Goal: Book appointment/travel/reservation

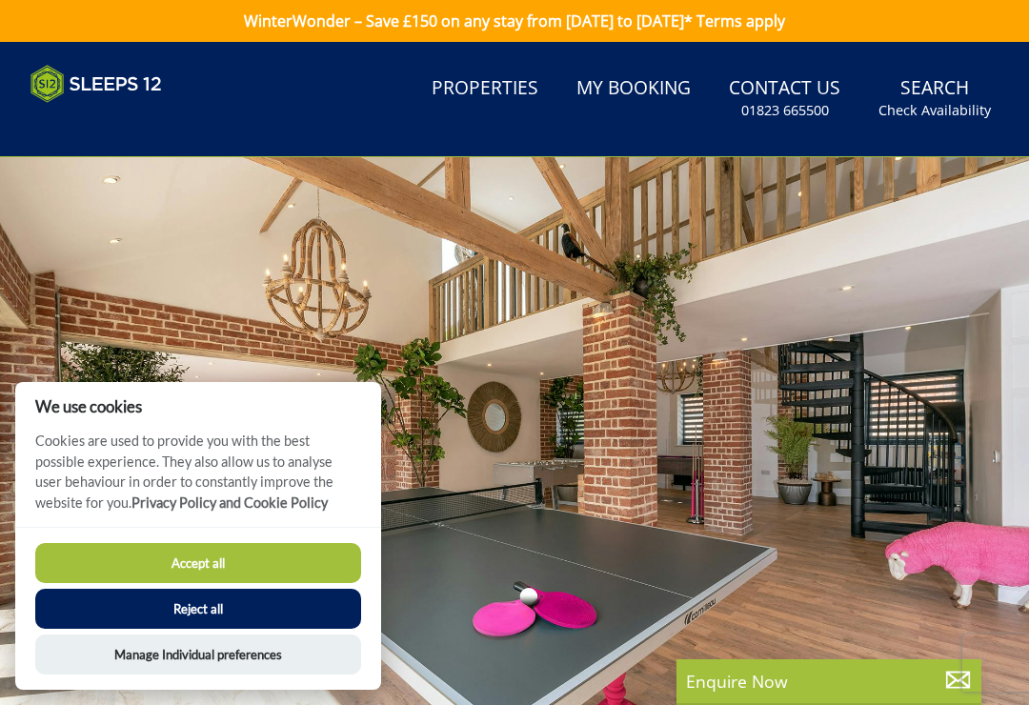
click at [226, 562] on button "Accept all" at bounding box center [198, 563] width 326 height 40
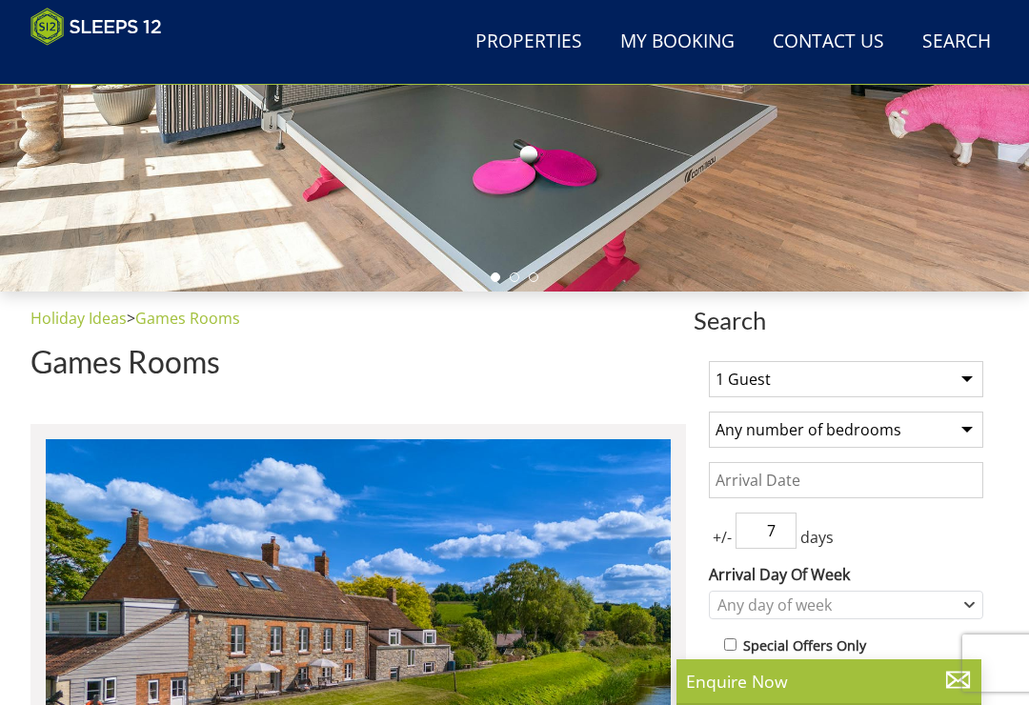
scroll to position [455, 0]
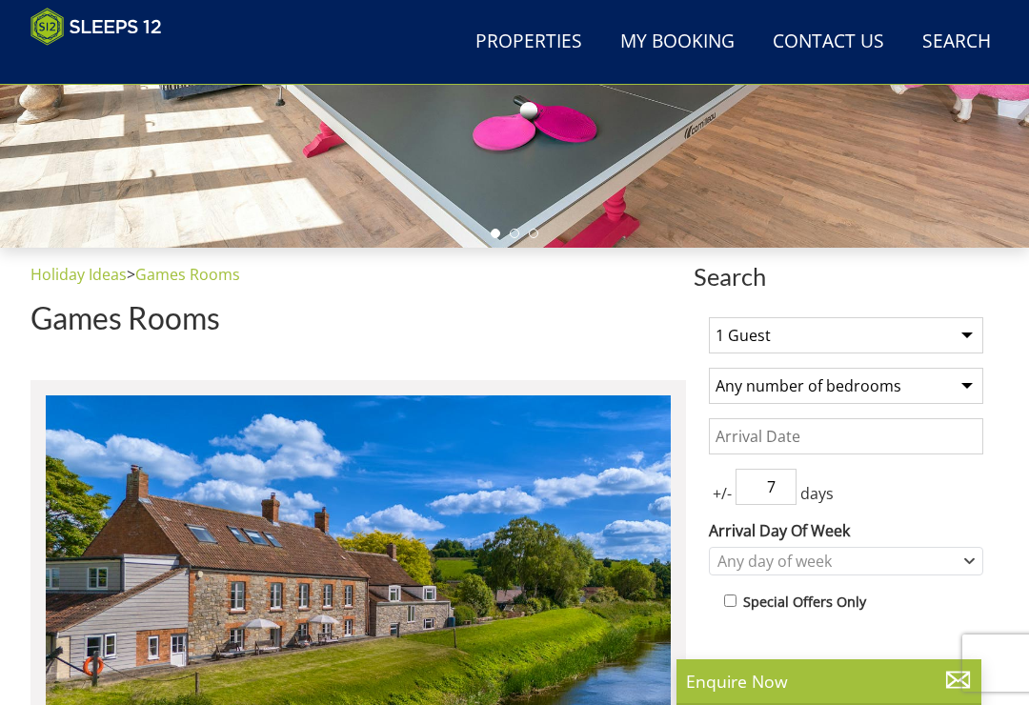
click at [939, 332] on select "1 Guest 2 Guests 3 Guests 4 Guests 5 Guests 6 Guests 7 Guests 8 Guests 9 Guests…" at bounding box center [846, 335] width 274 height 36
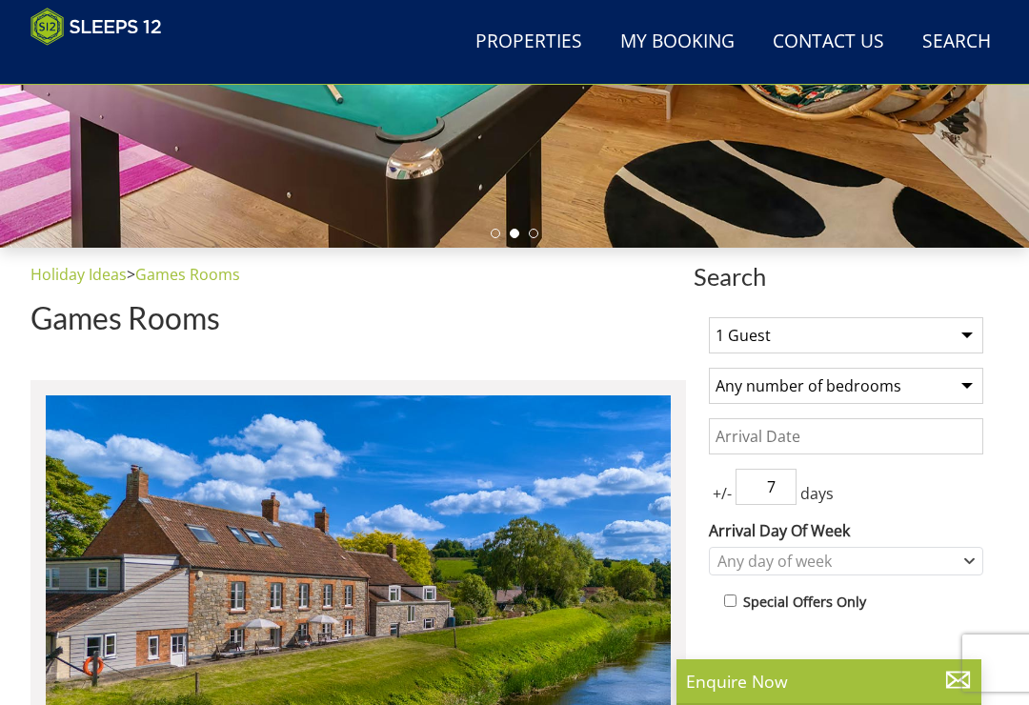
select select "12"
click at [946, 387] on select "Any number of bedrooms 4 Bedrooms 5 Bedrooms 6 Bedrooms 7 Bedrooms 8 Bedrooms 9…" at bounding box center [846, 386] width 274 height 36
select select "6"
click at [785, 433] on input "Date" at bounding box center [846, 436] width 274 height 36
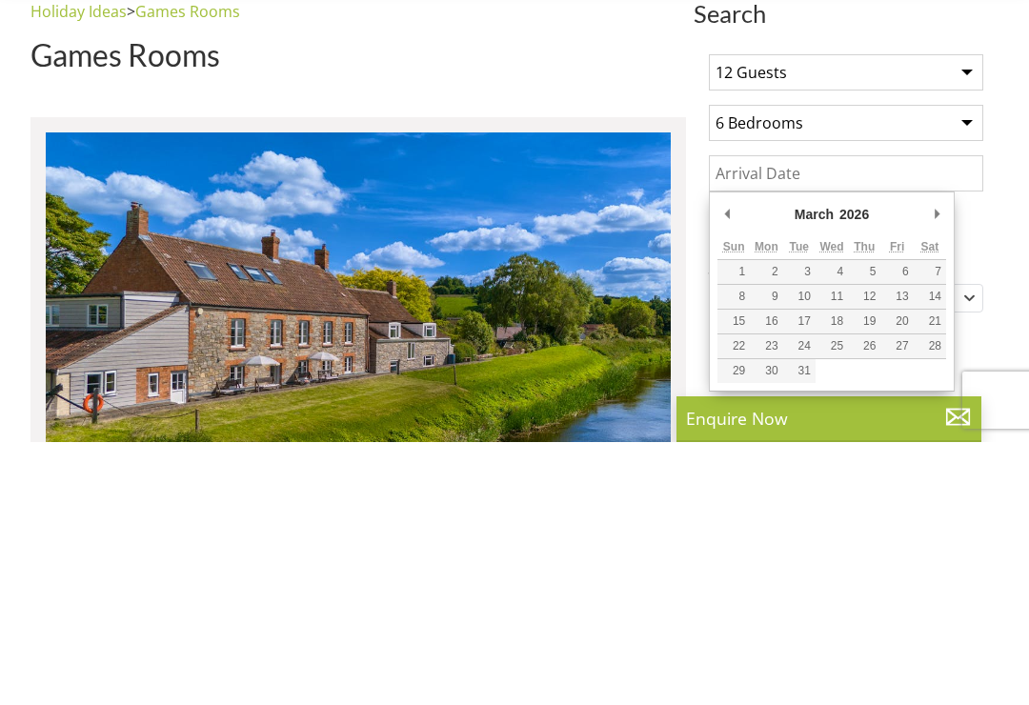
type input "[DATE]"
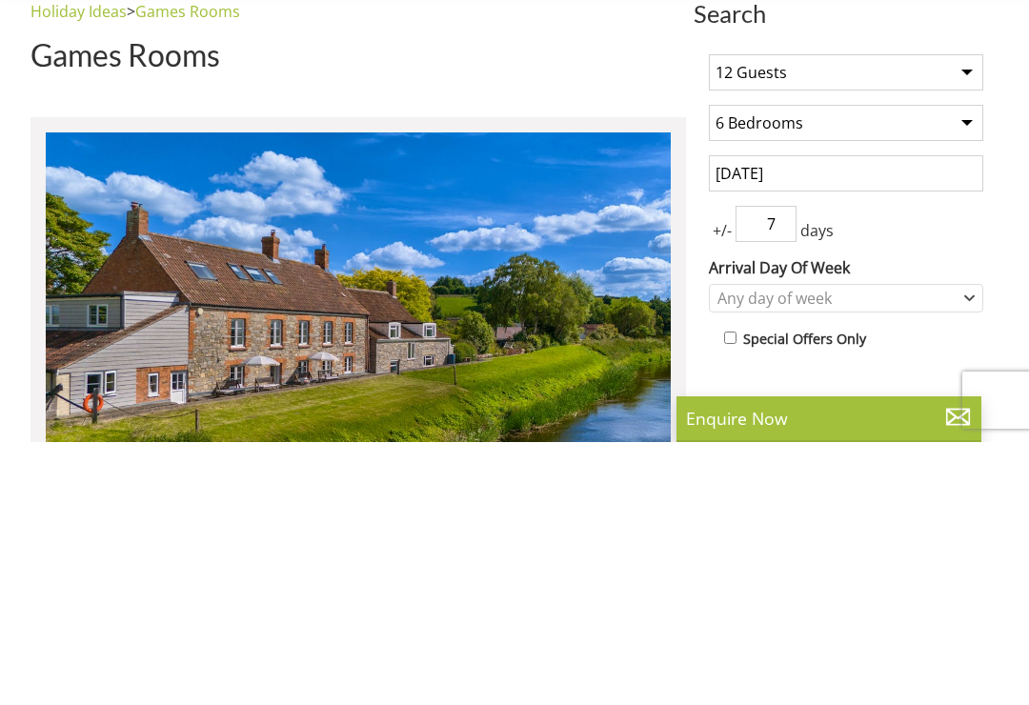
scroll to position [718, 0]
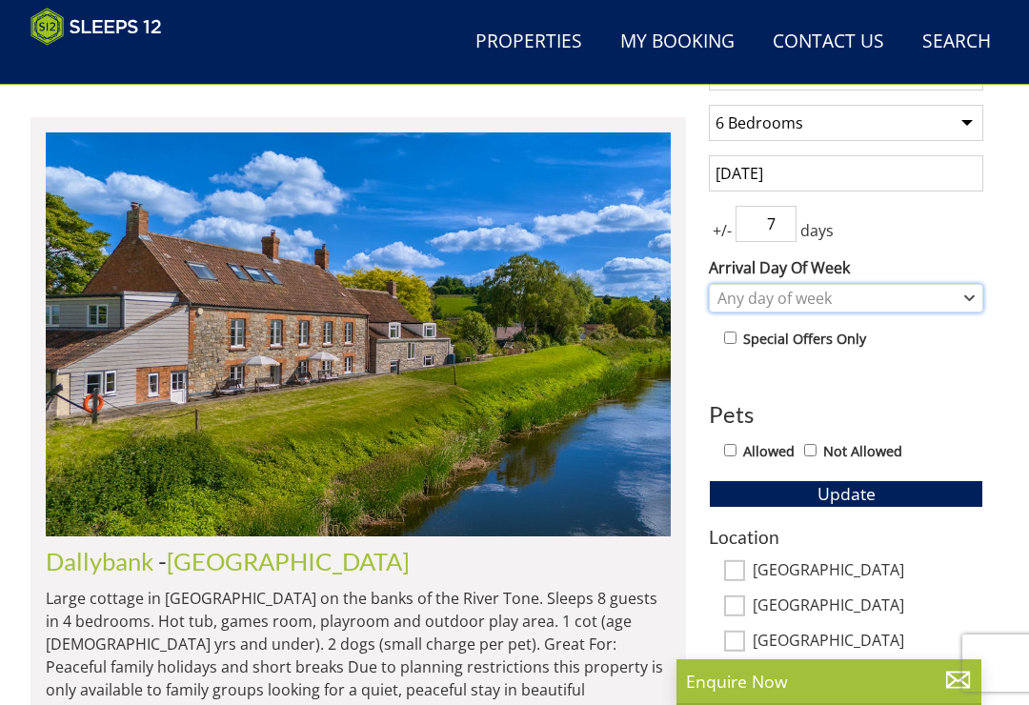
click at [959, 296] on div "Any day of week" at bounding box center [846, 298] width 274 height 29
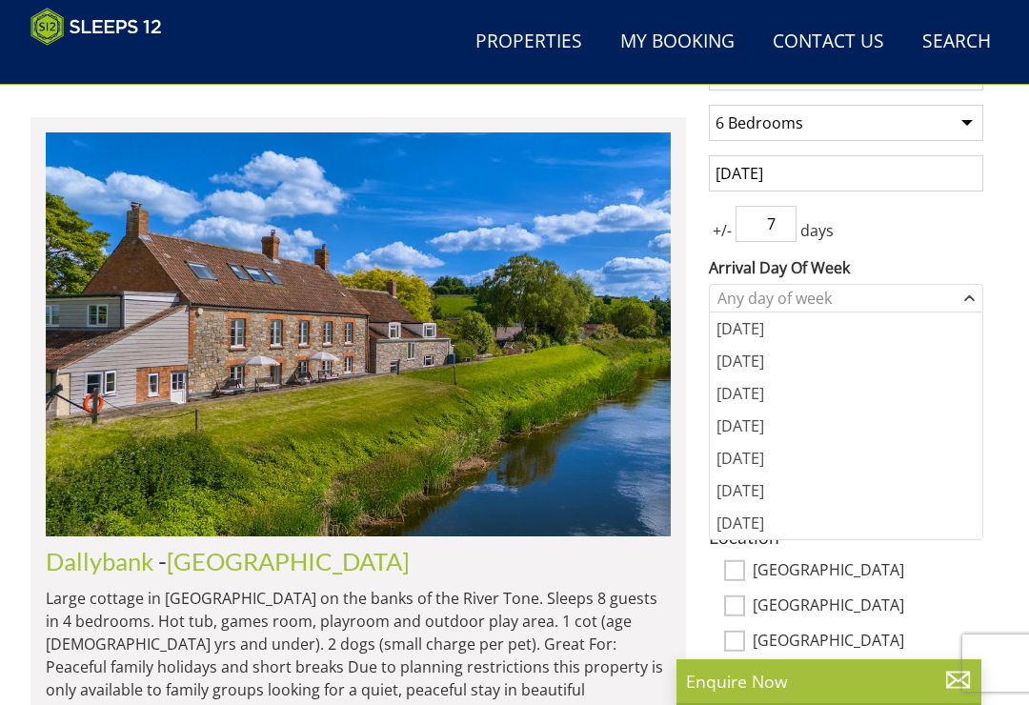
click at [753, 456] on div "[DATE]" at bounding box center [846, 458] width 272 height 32
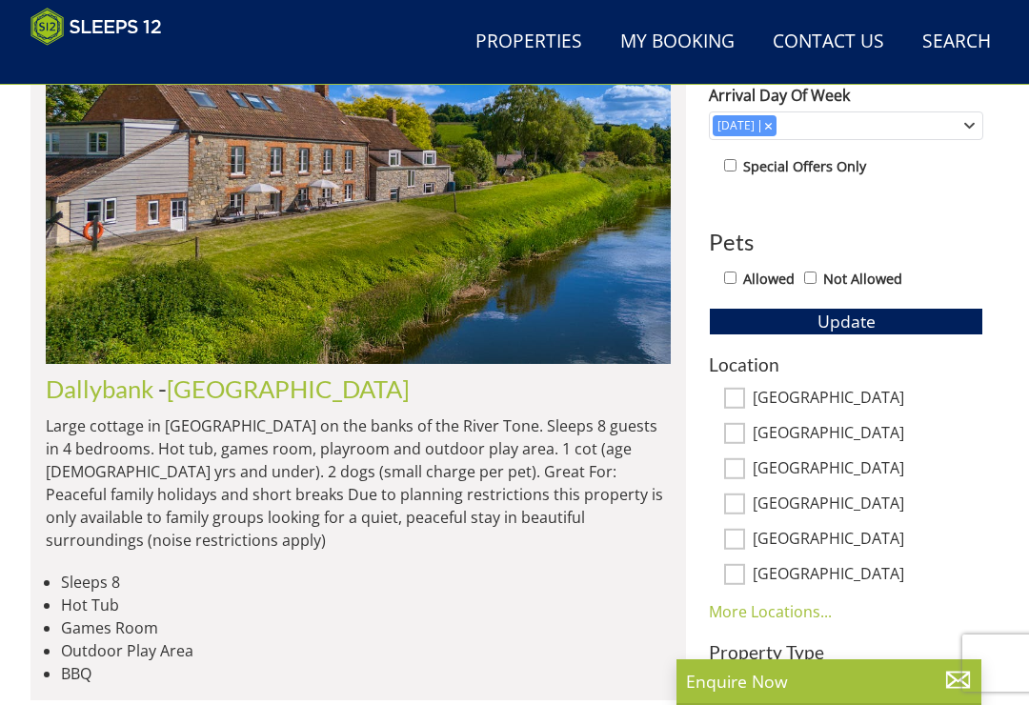
scroll to position [888, 0]
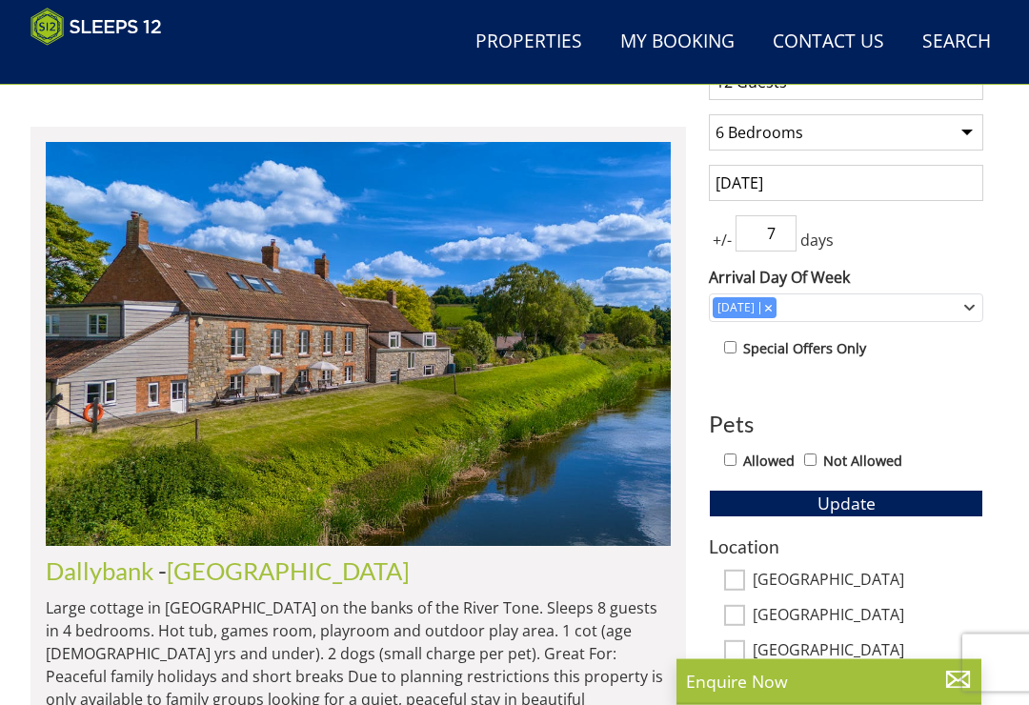
click at [857, 501] on span "Update" at bounding box center [846, 504] width 58 height 23
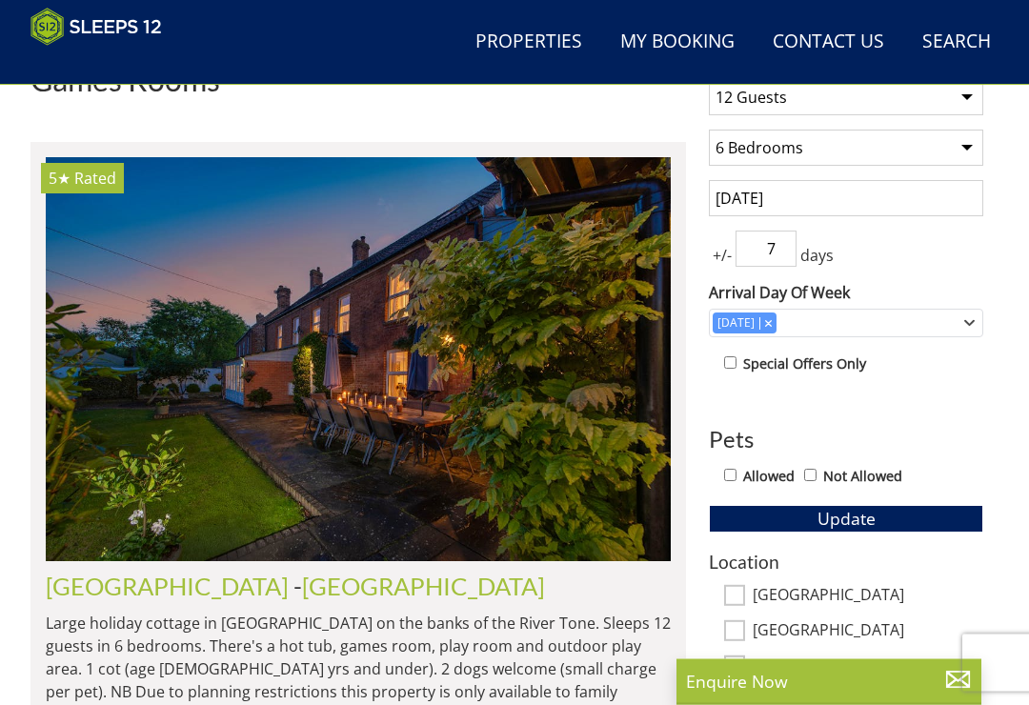
scroll to position [694, 0]
click at [737, 258] on input "7" at bounding box center [766, 249] width 61 height 36
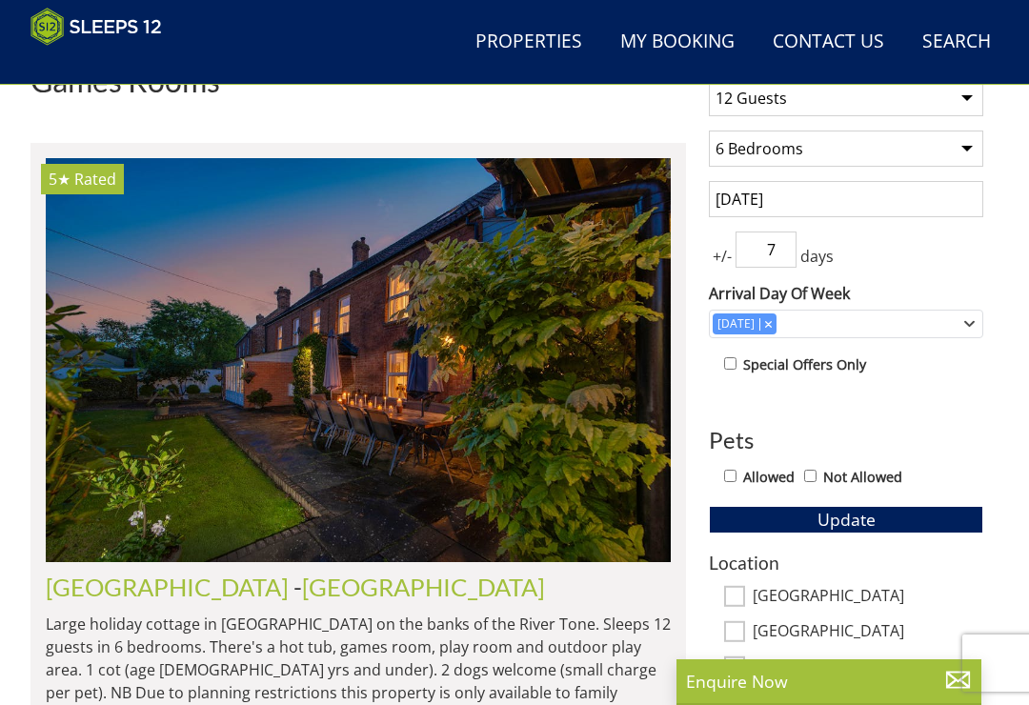
click at [794, 236] on input "7" at bounding box center [766, 250] width 61 height 36
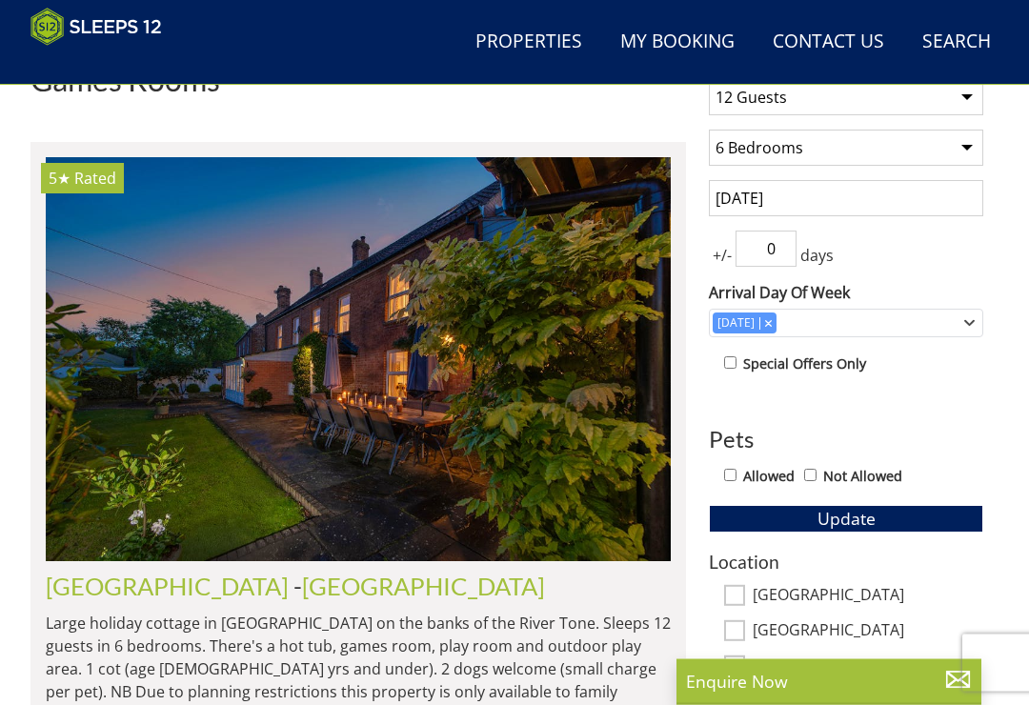
scroll to position [694, 0]
type input "0"
click at [853, 515] on span "Update" at bounding box center [846, 518] width 58 height 23
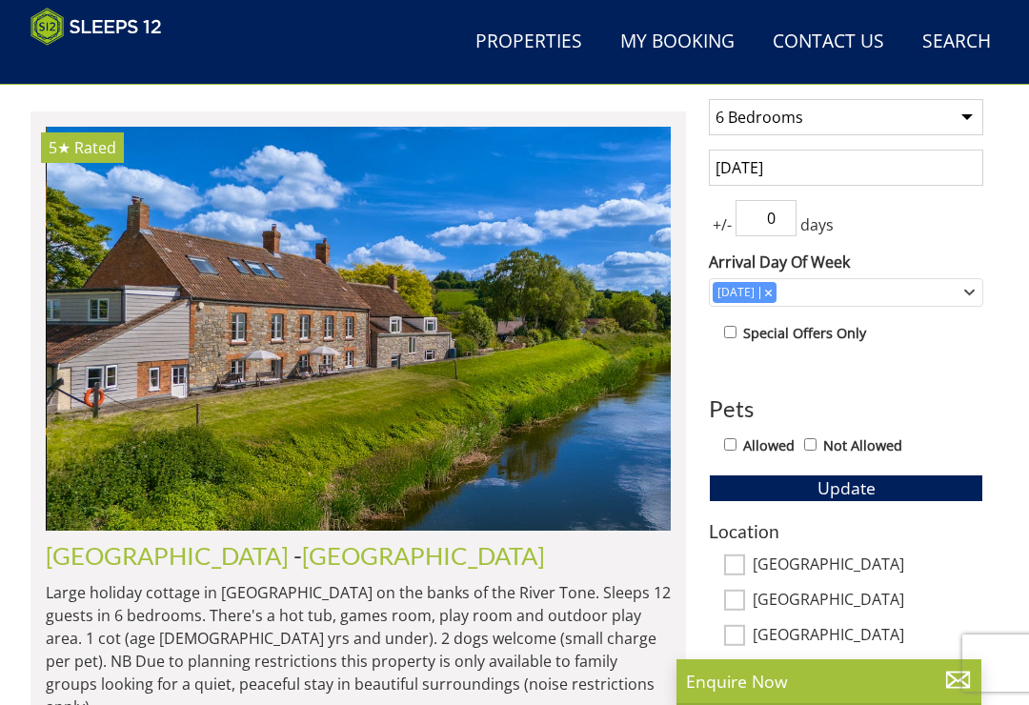
scroll to position [0, 625]
click at [986, 400] on div "1 Guest 2 Guests 3 Guests 4 Guests 5 Guests 6 Guests 7 Guests 8 Guests 9 Guests…" at bounding box center [846, 507] width 305 height 949
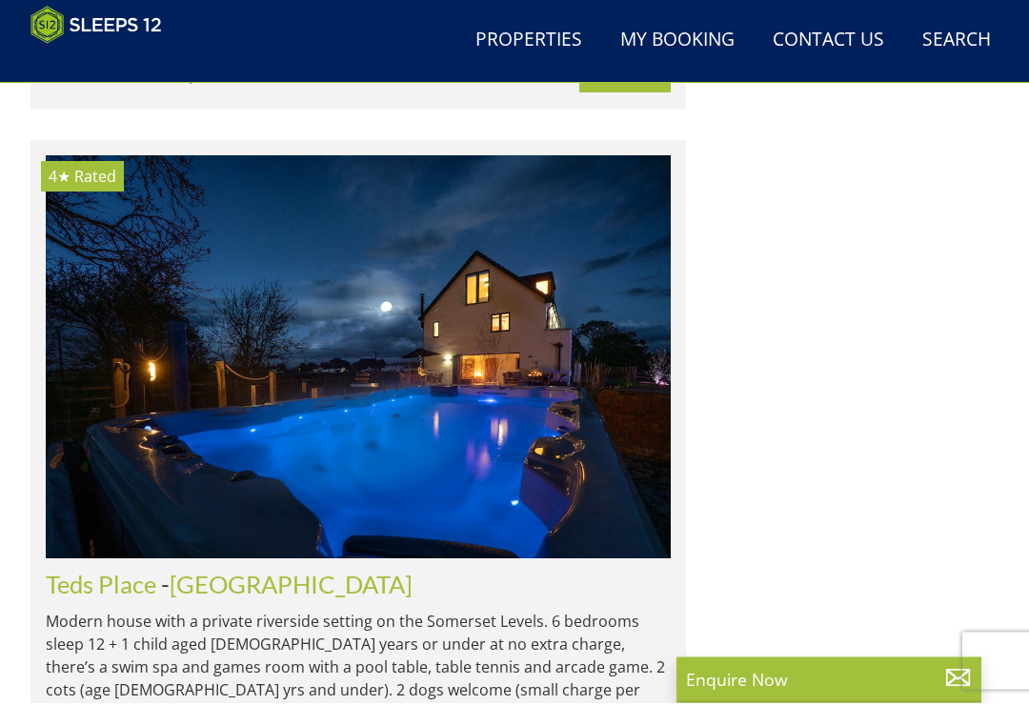
scroll to position [1673, 0]
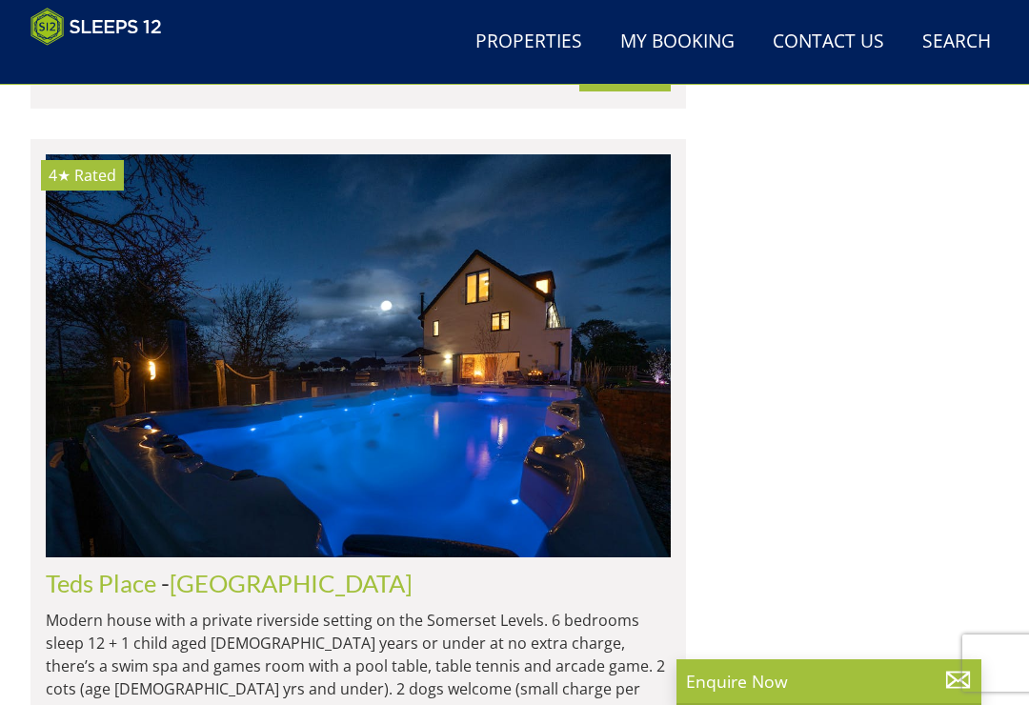
click at [513, 421] on img at bounding box center [358, 356] width 625 height 404
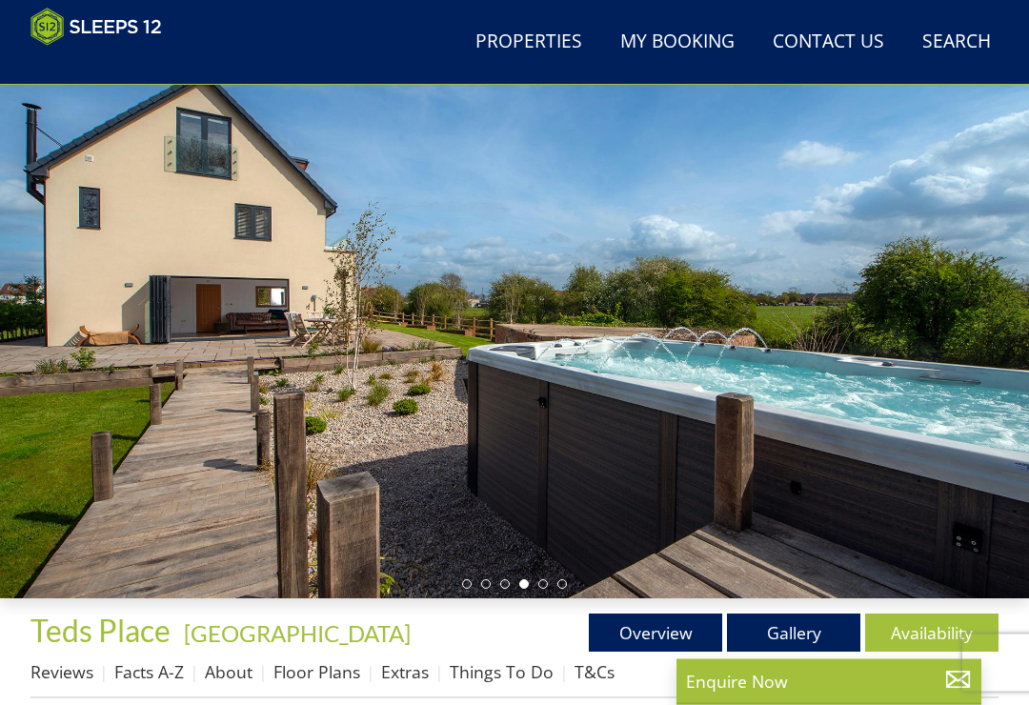
scroll to position [95, 0]
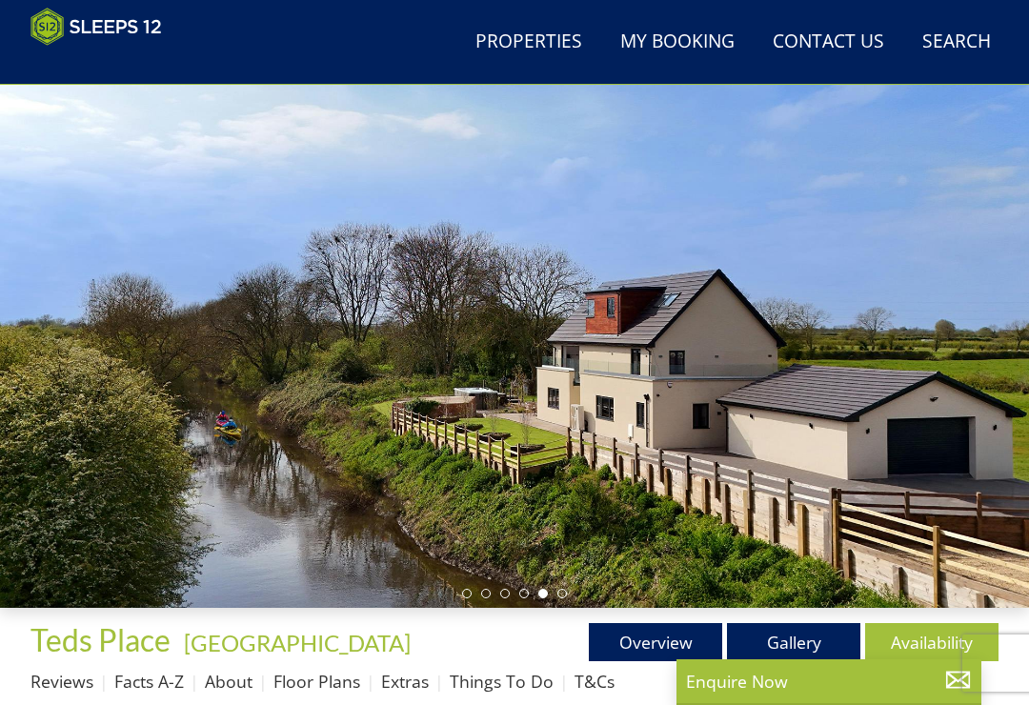
click at [796, 645] on link "Gallery" at bounding box center [793, 642] width 133 height 38
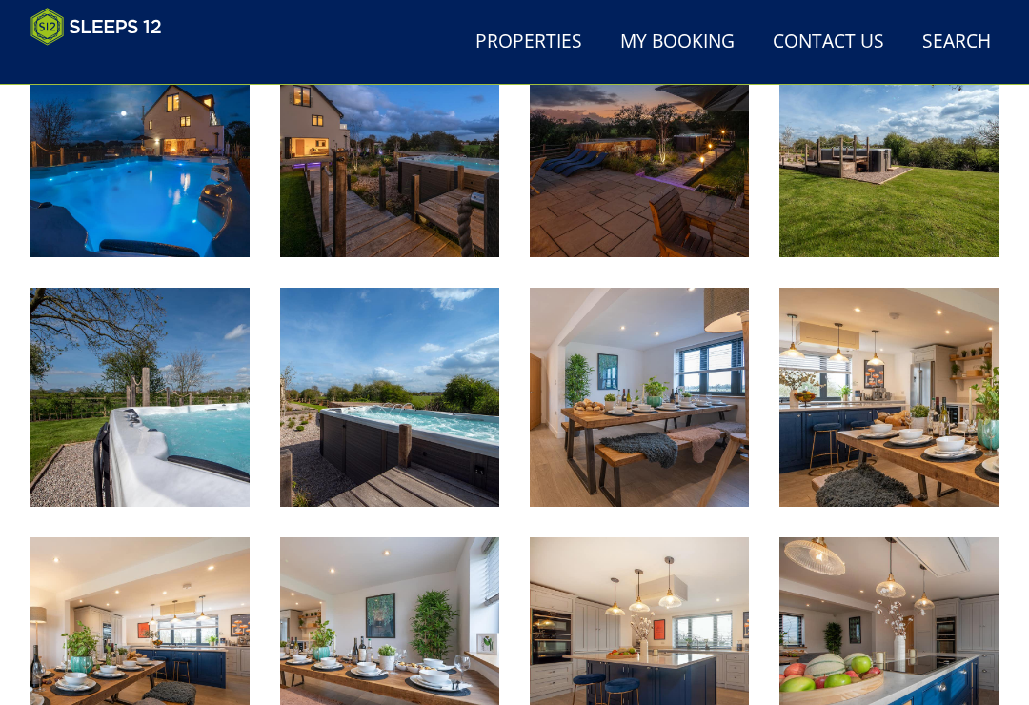
scroll to position [780, 0]
click at [137, 158] on img at bounding box center [139, 147] width 219 height 219
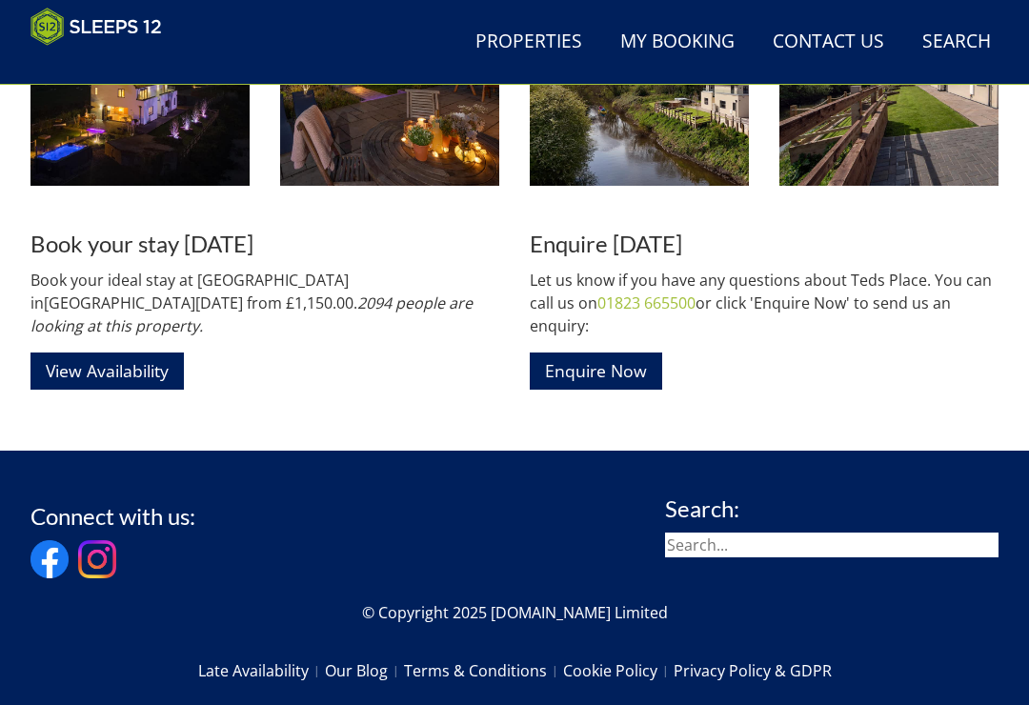
scroll to position [2849, 0]
click at [154, 353] on link "View Availability" at bounding box center [106, 371] width 153 height 37
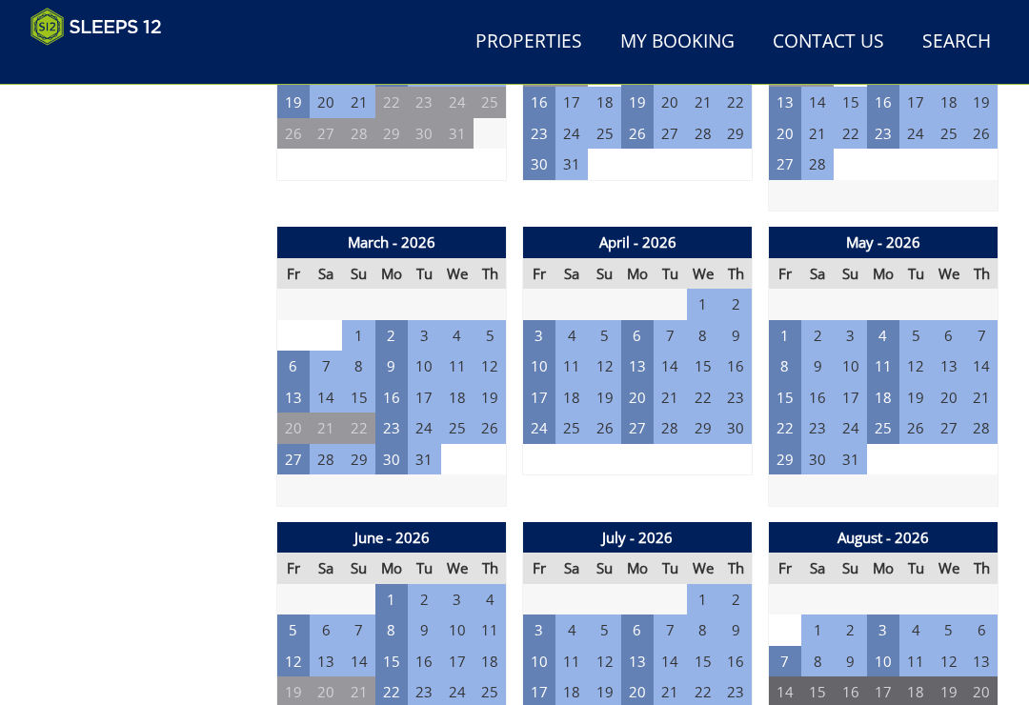
scroll to position [1181, 0]
click at [293, 356] on td "6" at bounding box center [293, 366] width 32 height 31
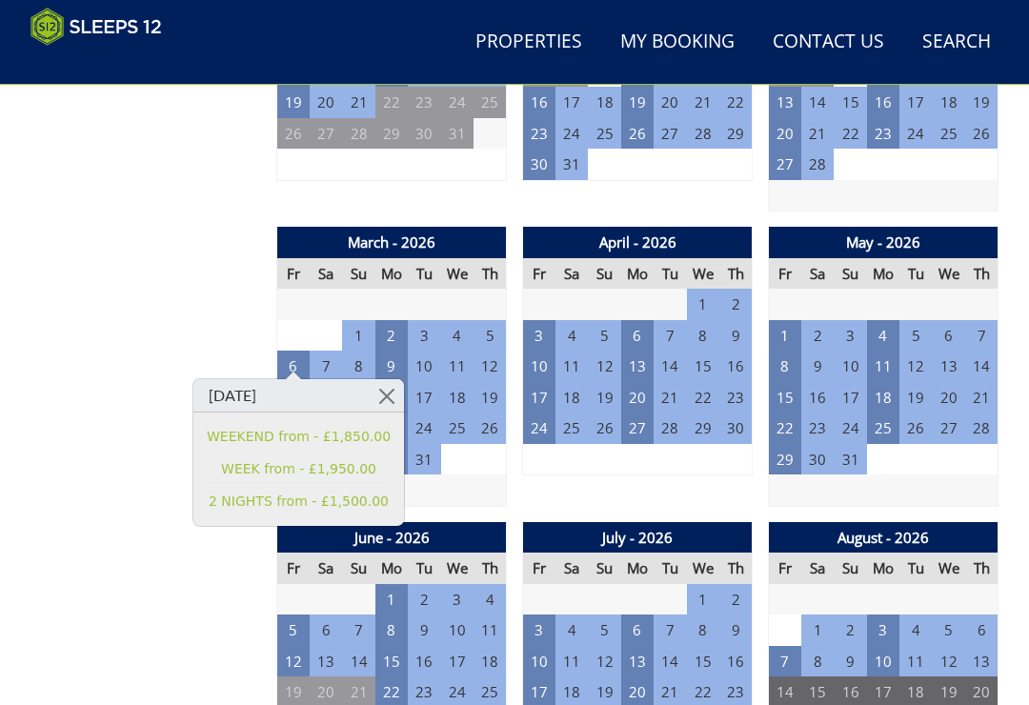
click at [348, 497] on link "2 NIGHTS from - £1,500.00" at bounding box center [299, 502] width 184 height 20
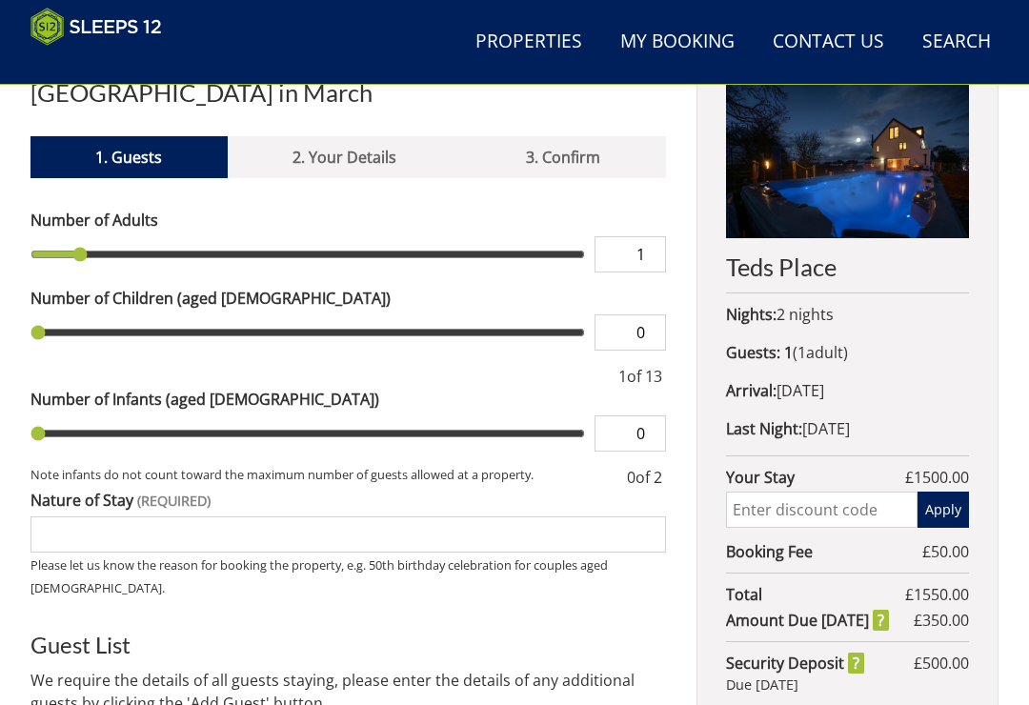
scroll to position [624, 0]
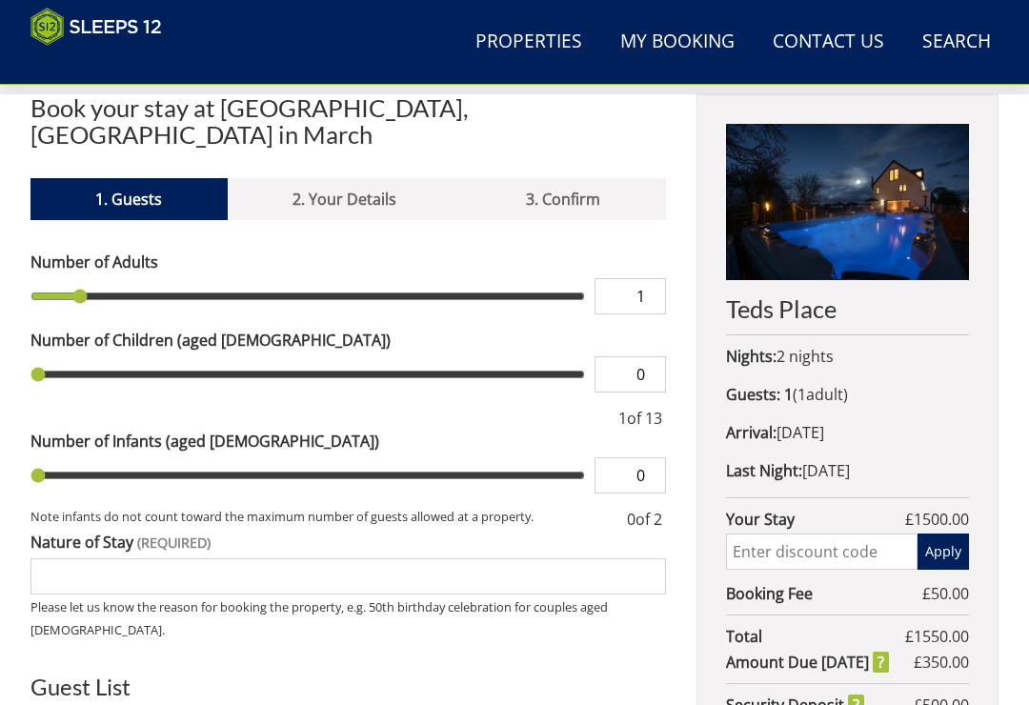
type input "2"
type input "3"
type input "4"
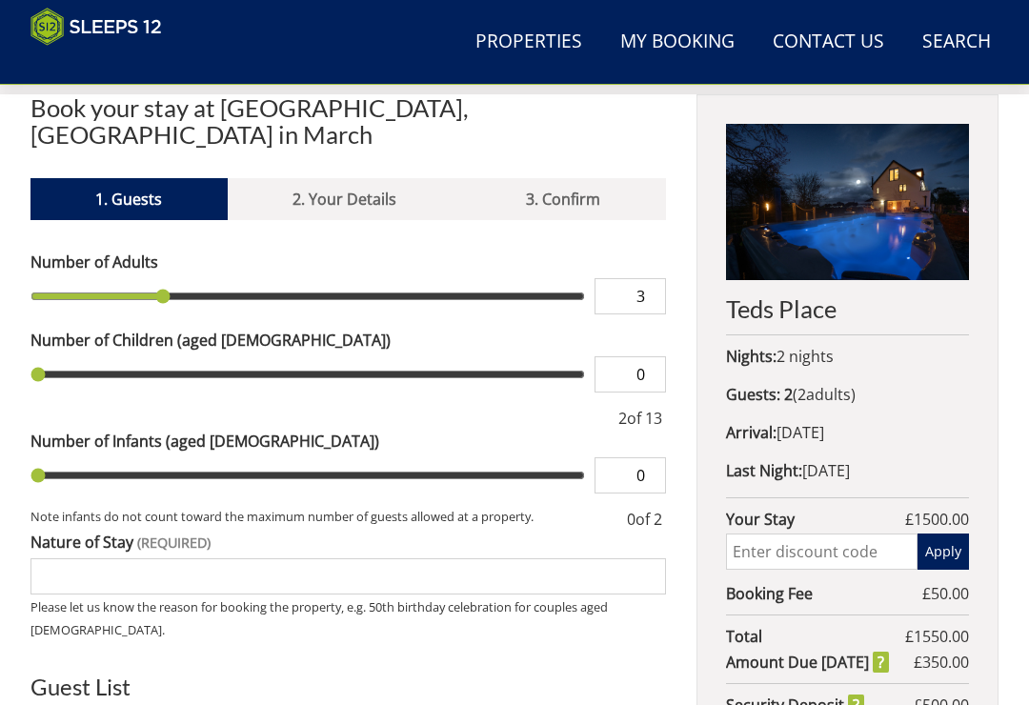
type input "4"
type input "5"
type input "6"
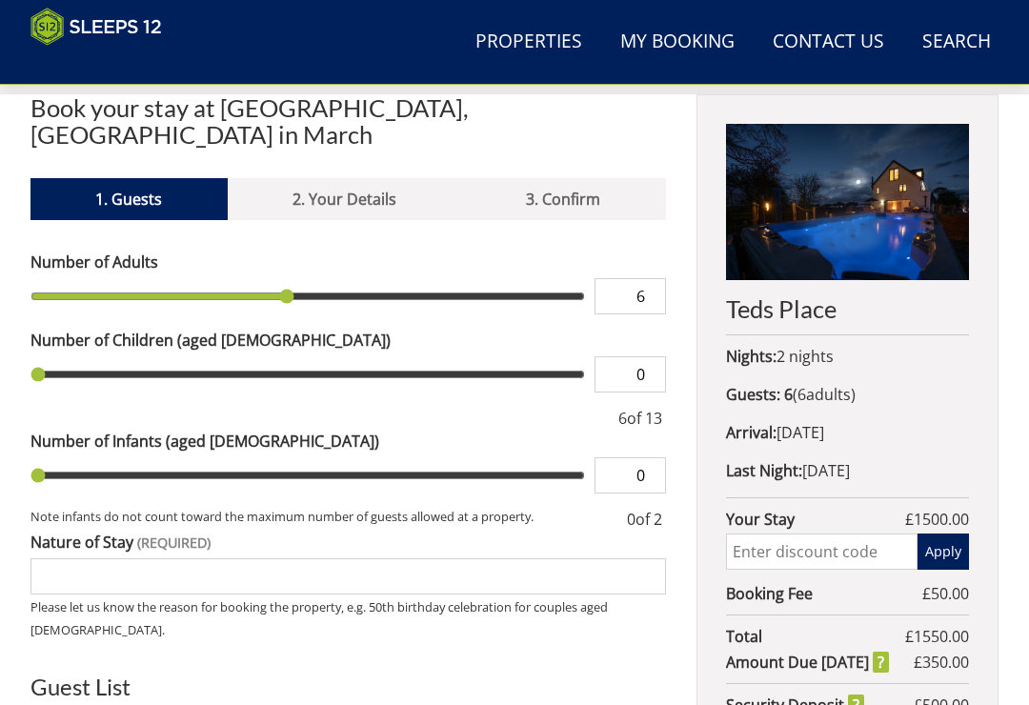
type input "7"
type input "8"
type input "9"
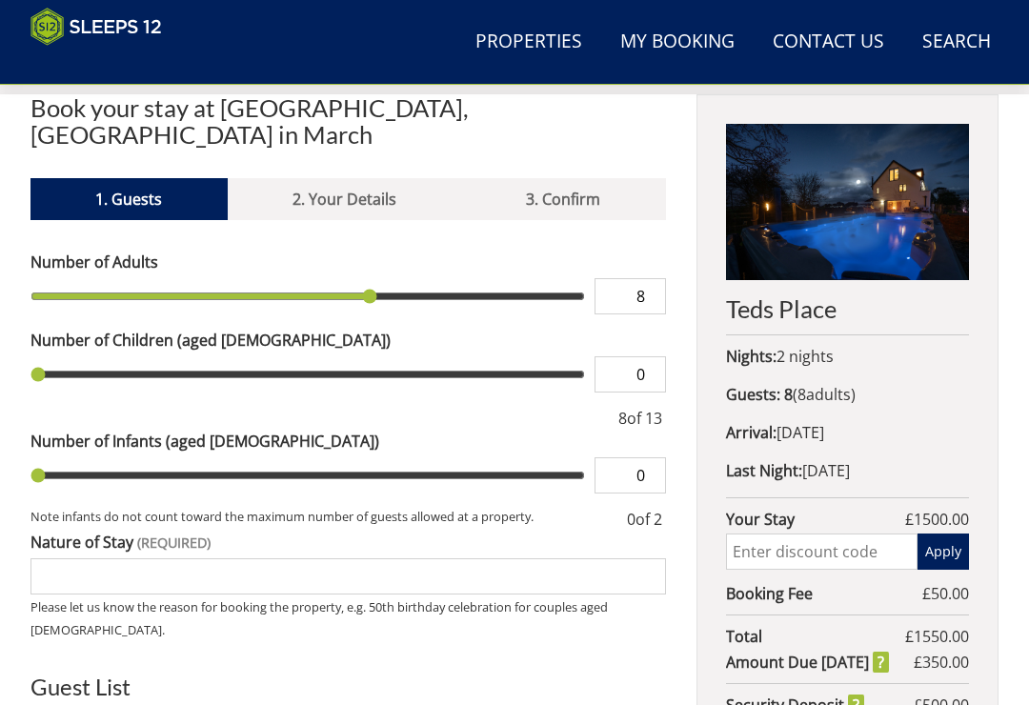
type input "9"
type input "10"
type input "1"
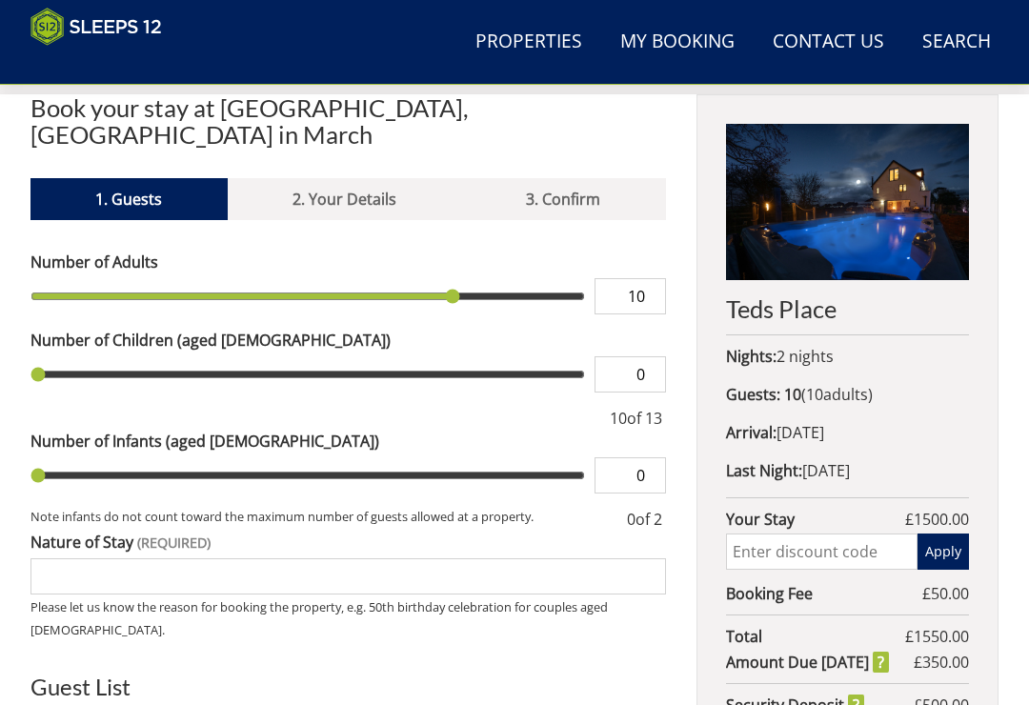
type input "1"
type input "2"
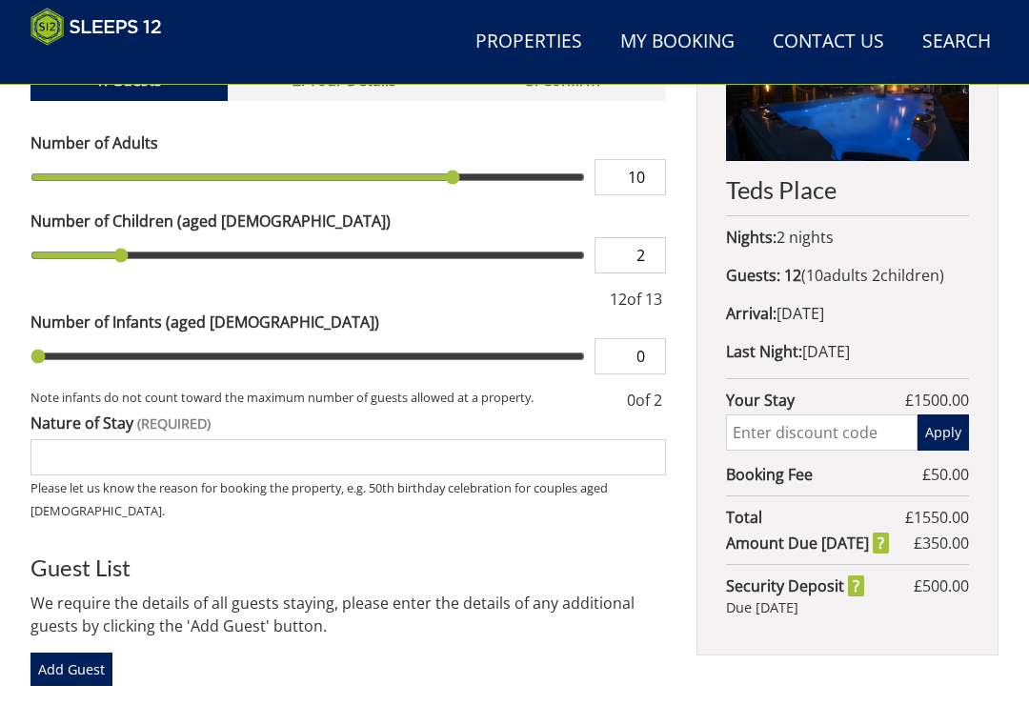
scroll to position [771, 0]
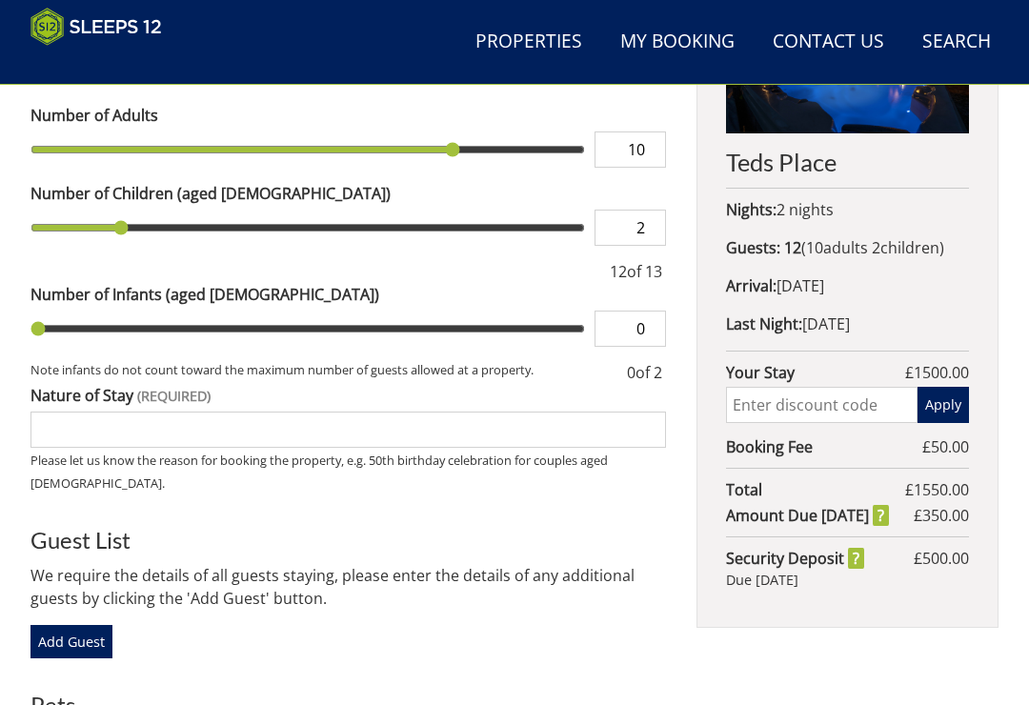
click at [864, 559] on strong "Security Deposit" at bounding box center [795, 558] width 138 height 23
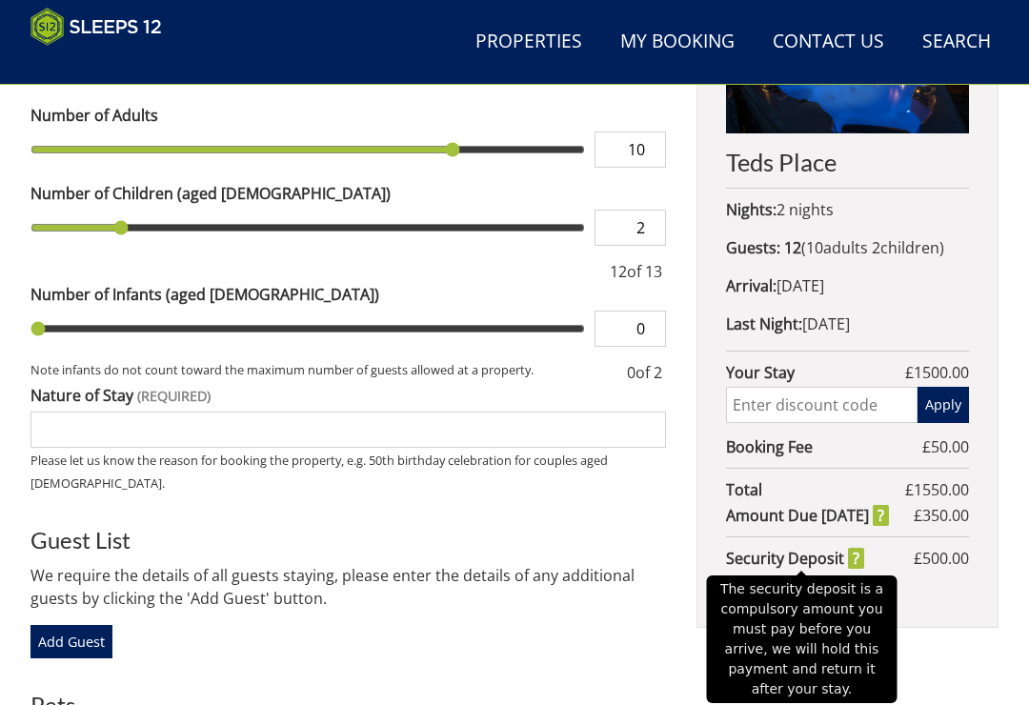
click at [949, 646] on div "Teds Place Nights: 2 nights Guests: 12 ( 10 adult s 2 child ren 0 infant s ) Ar…" at bounding box center [847, 438] width 302 height 980
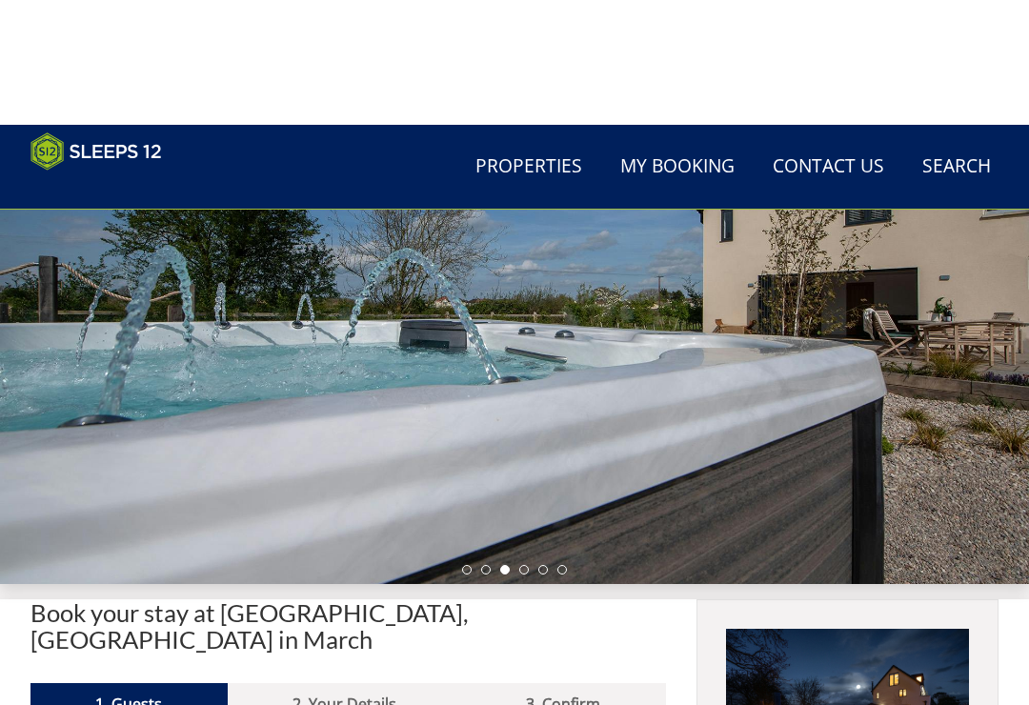
scroll to position [0, 0]
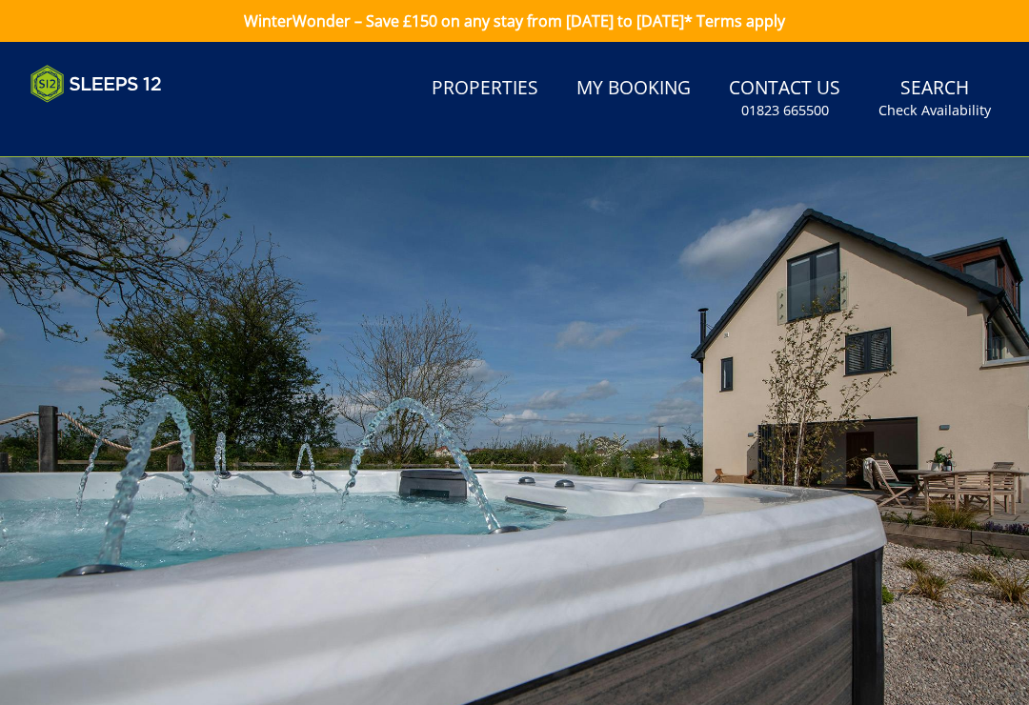
scroll to position [30, 0]
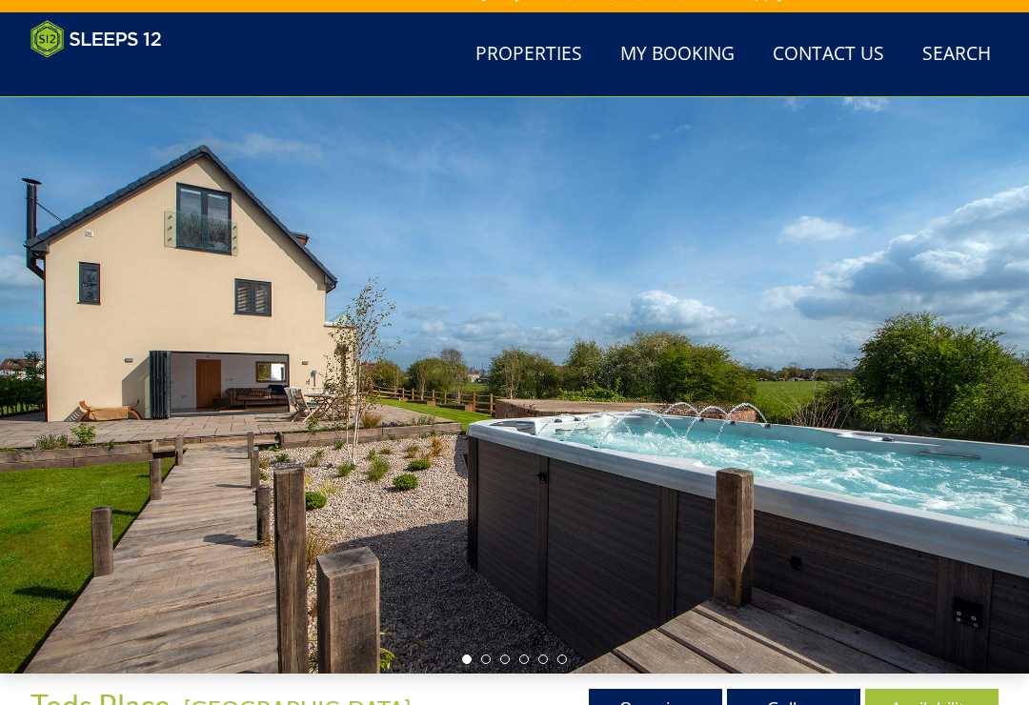
scroll to position [1181, 0]
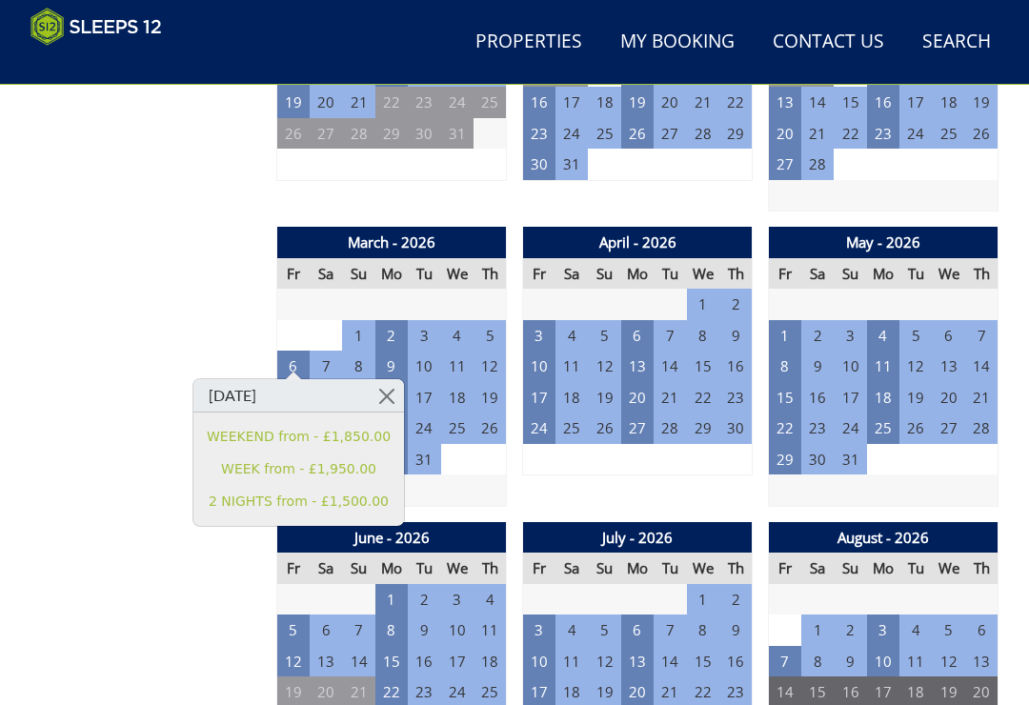
click at [110, 23] on img at bounding box center [95, 27] width 131 height 38
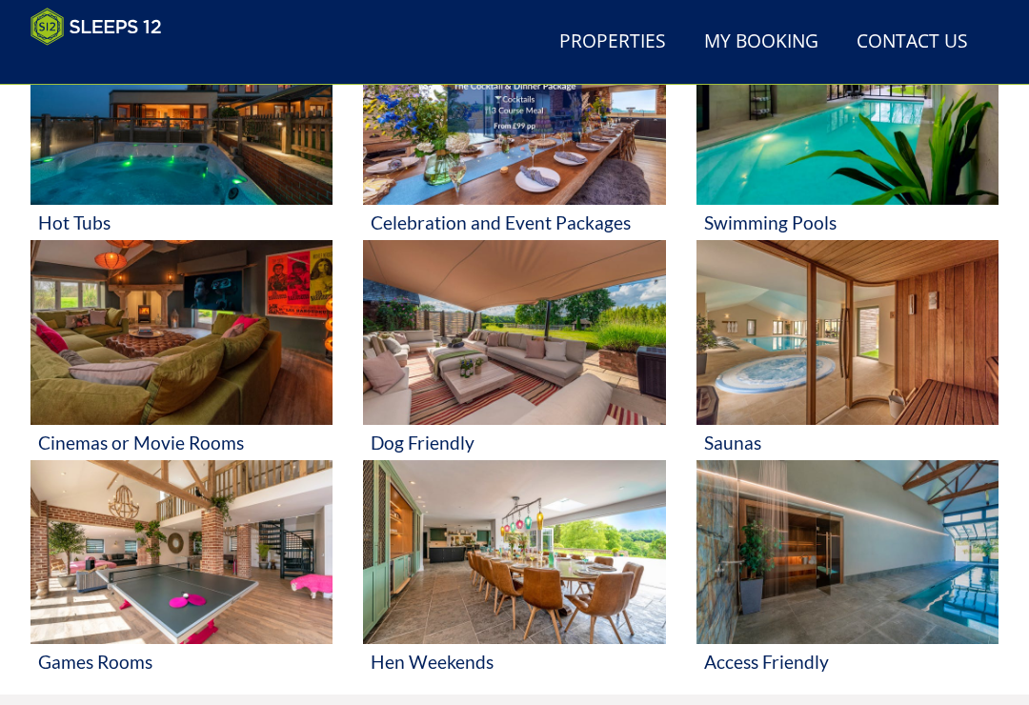
scroll to position [861, 0]
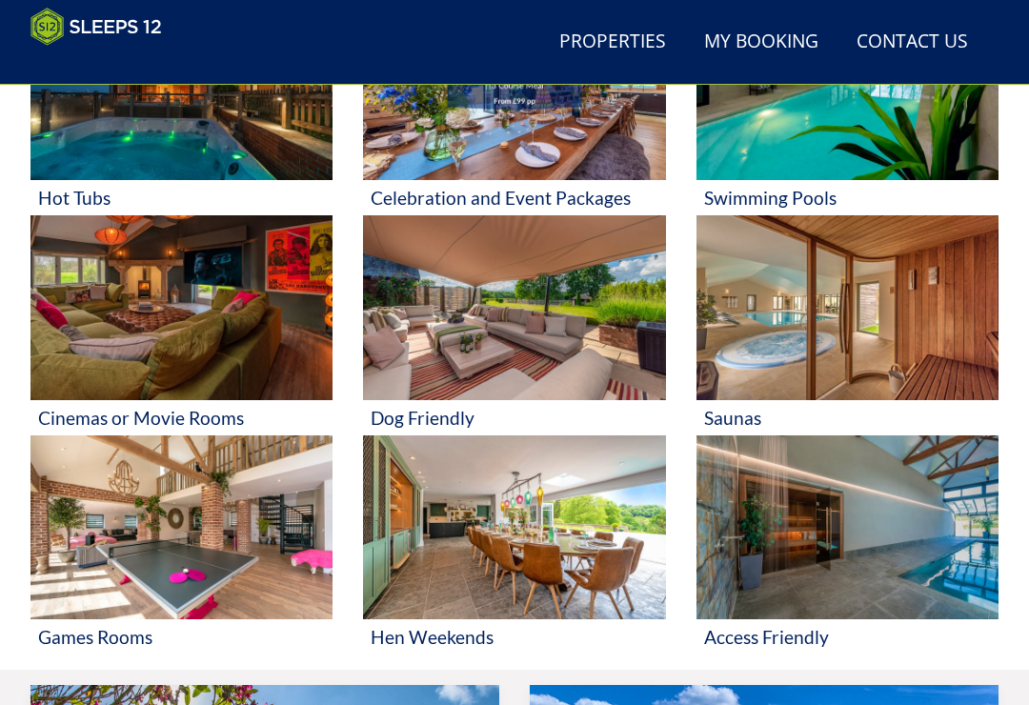
click at [206, 568] on img at bounding box center [181, 527] width 302 height 184
select select "12"
select select "6"
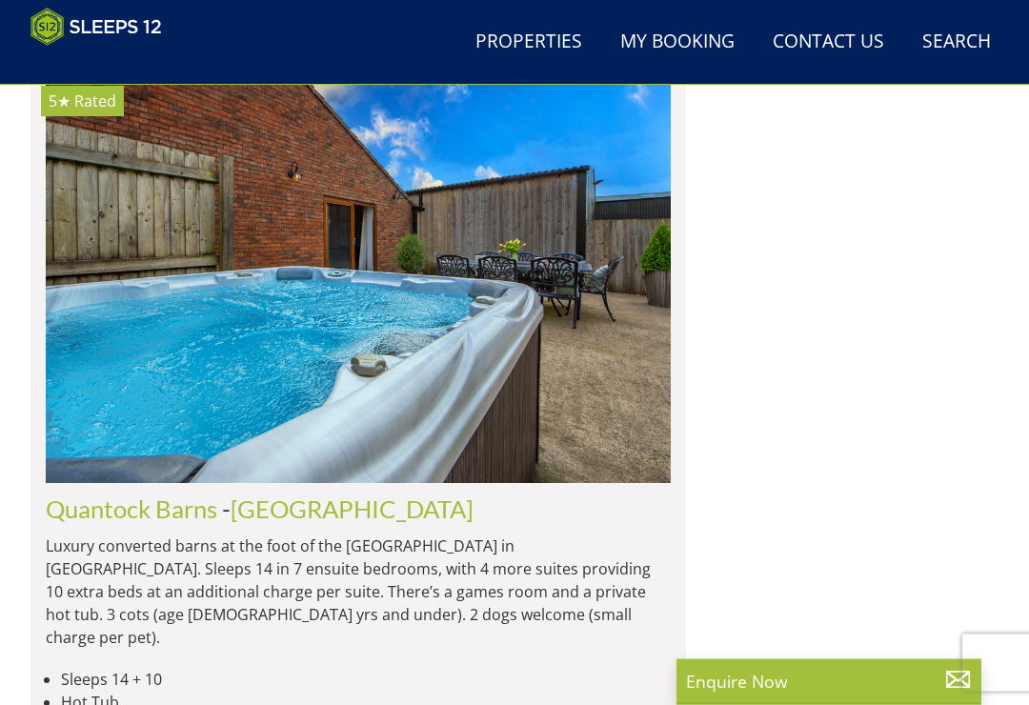
scroll to position [5306, 0]
click at [517, 352] on img at bounding box center [358, 282] width 625 height 404
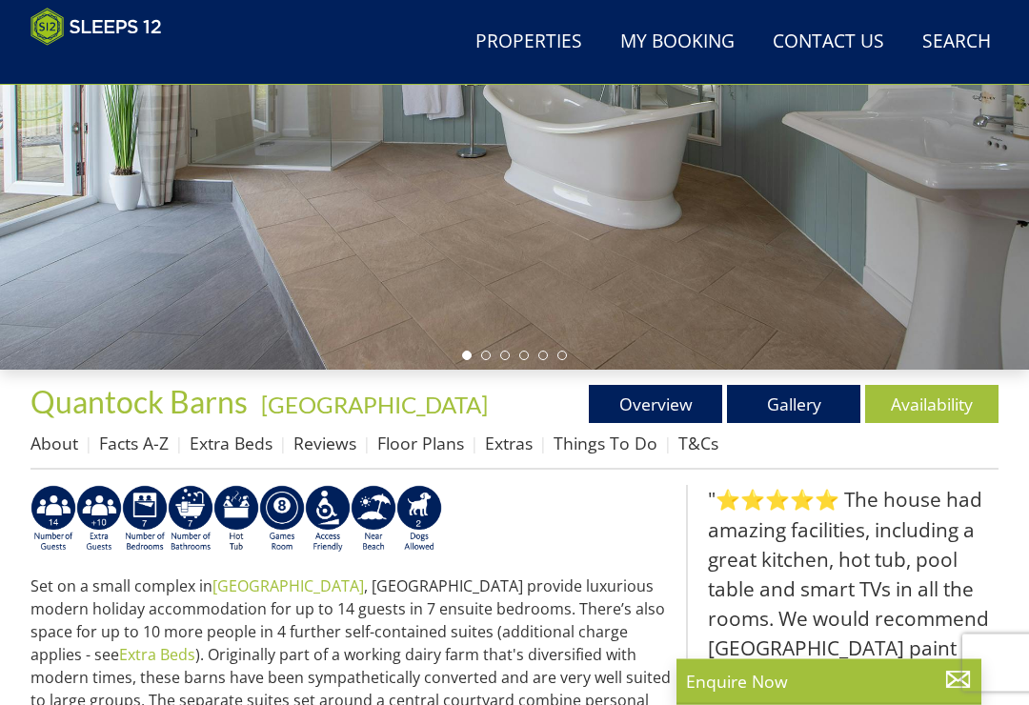
scroll to position [334, 0]
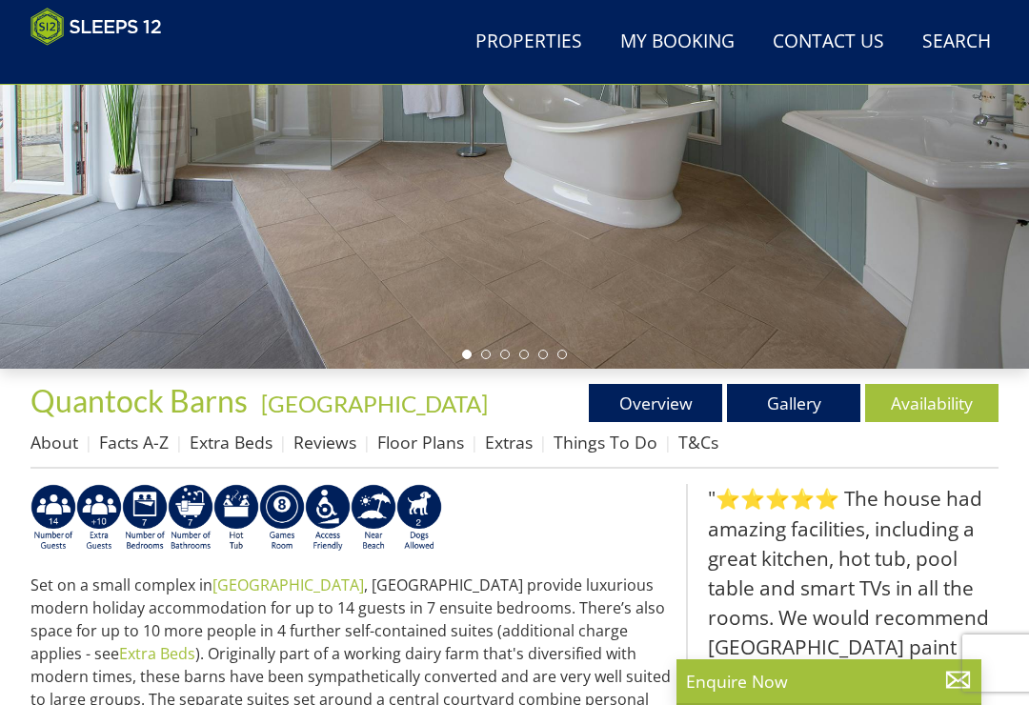
click at [934, 394] on link "Availability" at bounding box center [931, 403] width 133 height 38
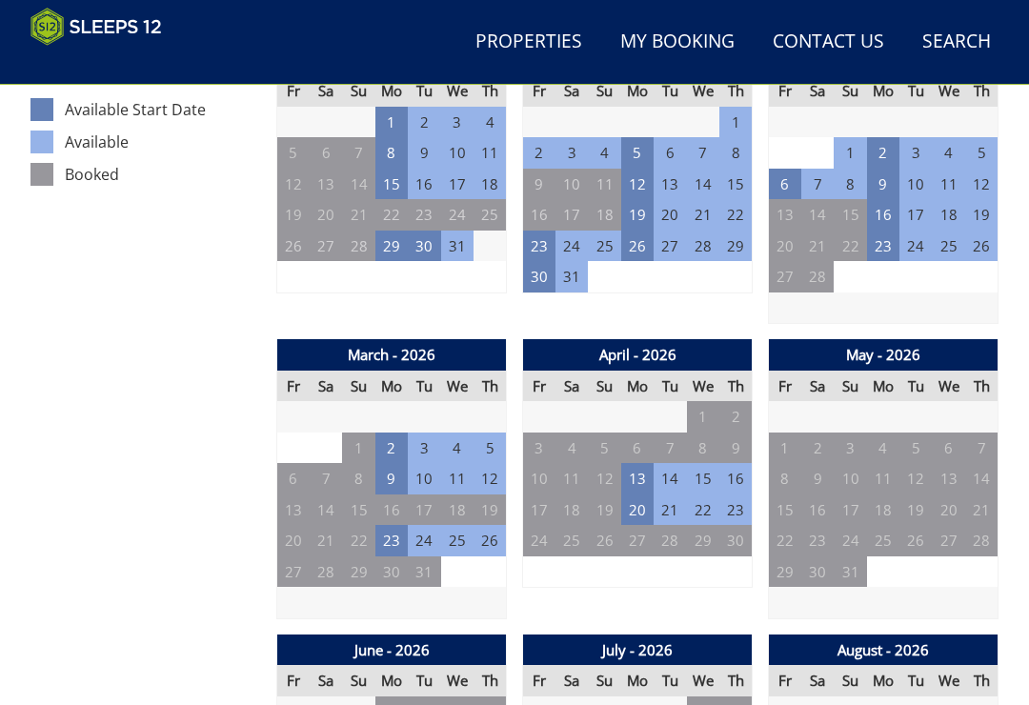
scroll to position [1066, 0]
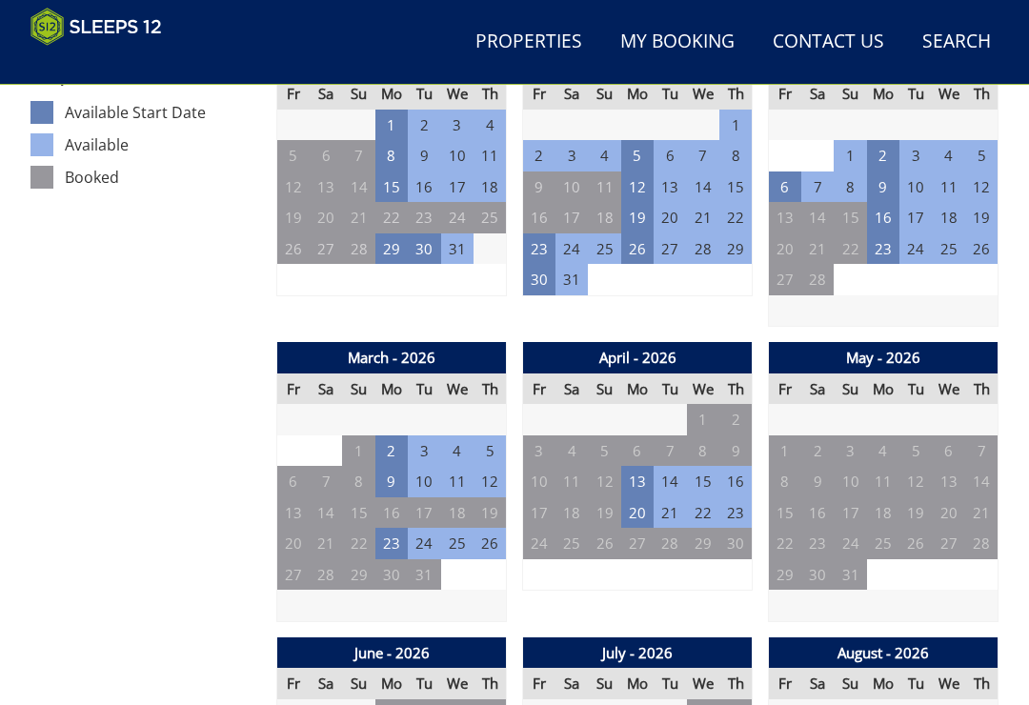
click at [299, 474] on td "6" at bounding box center [293, 481] width 32 height 31
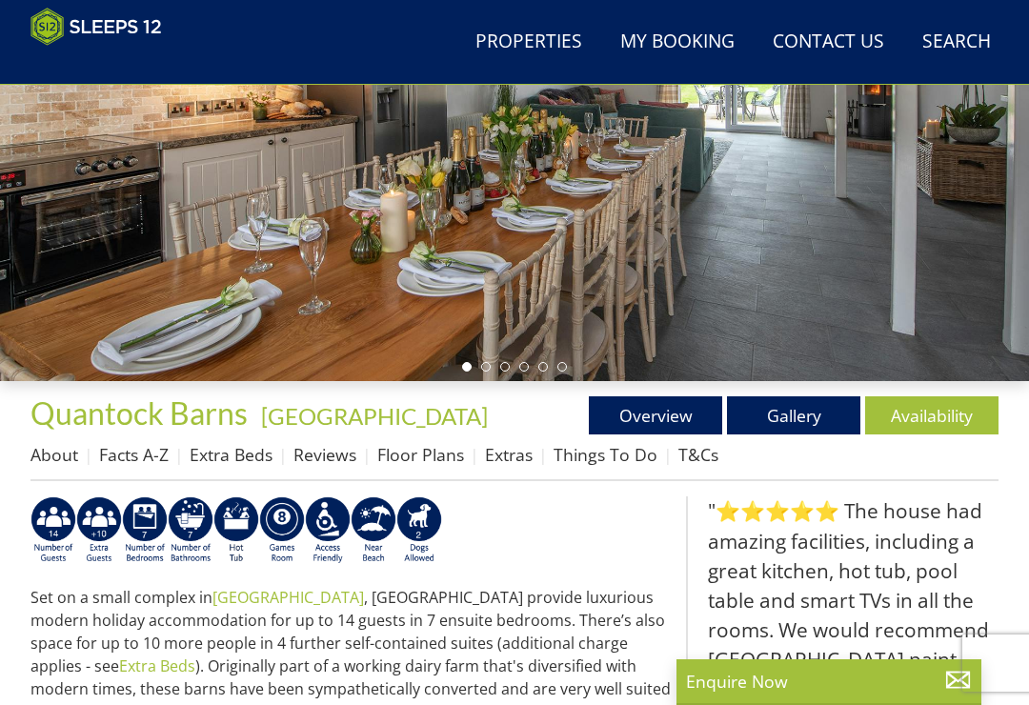
scroll to position [232, 0]
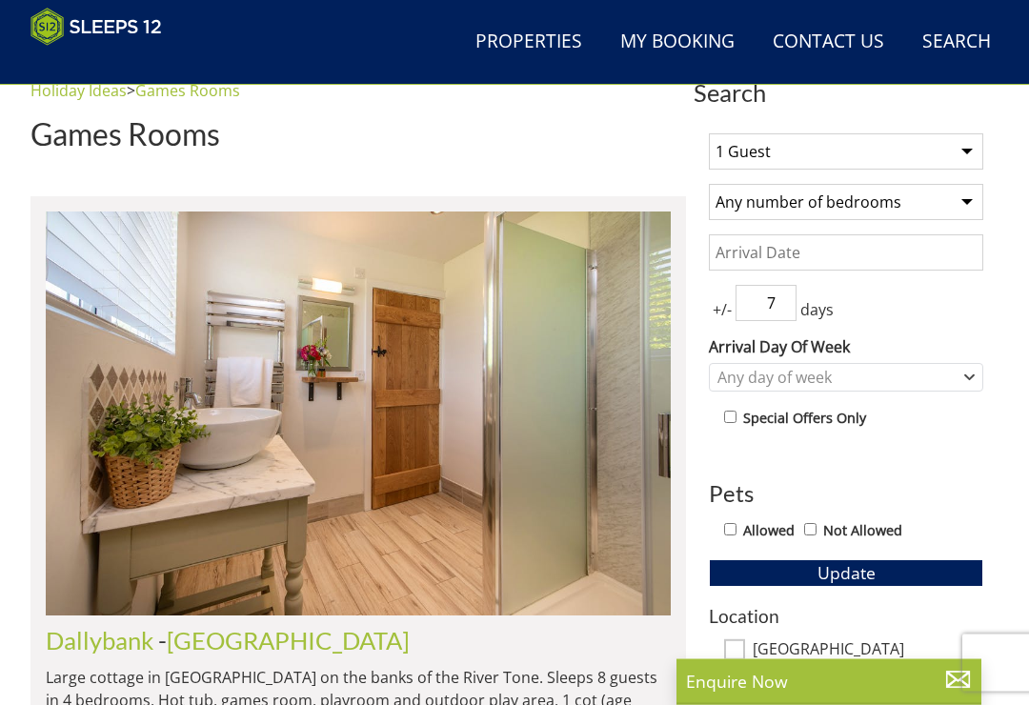
scroll to position [614, 0]
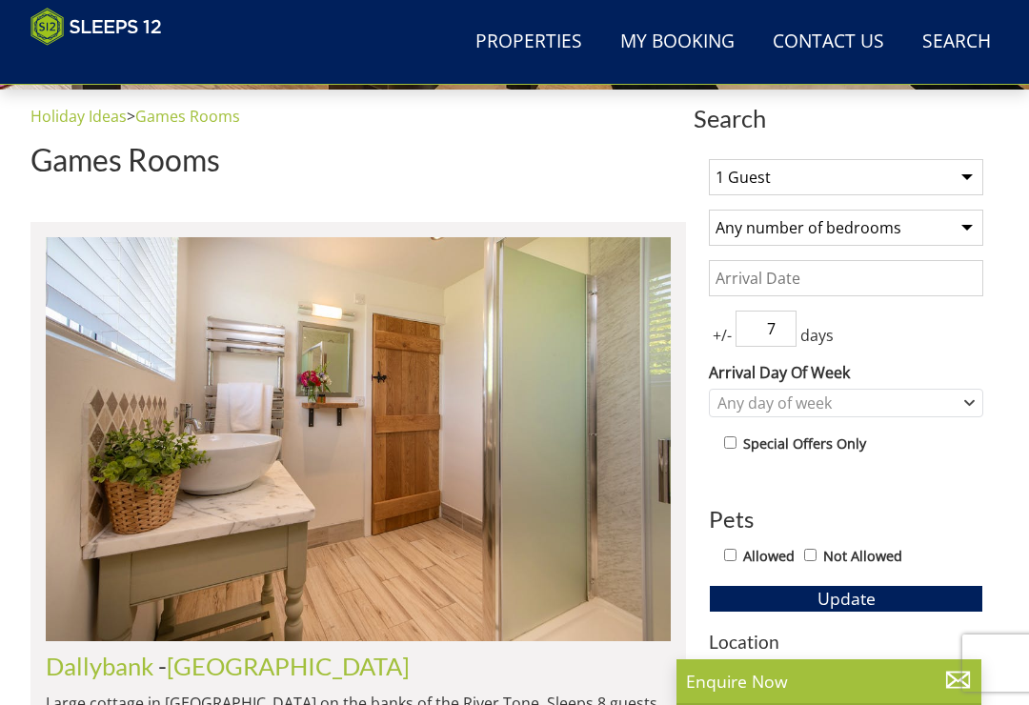
click at [965, 165] on select "1 Guest 2 Guests 3 Guests 4 Guests 5 Guests 6 Guests 7 Guests 8 Guests 9 Guests…" at bounding box center [846, 177] width 274 height 36
select select "12"
click at [896, 275] on input "Date" at bounding box center [846, 278] width 274 height 36
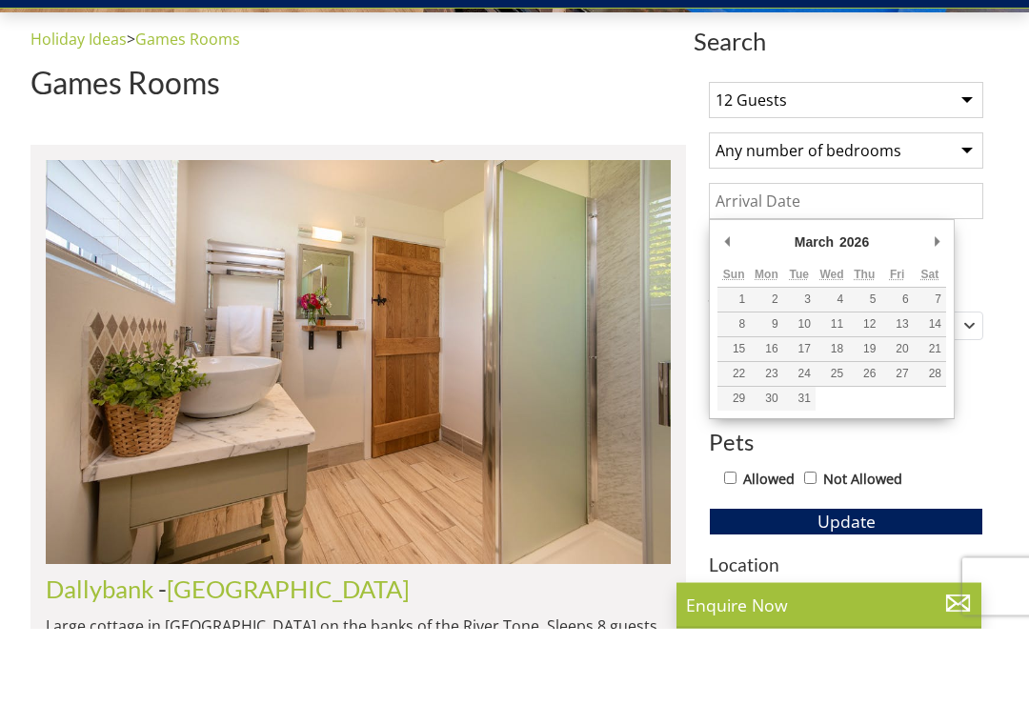
scroll to position [691, 0]
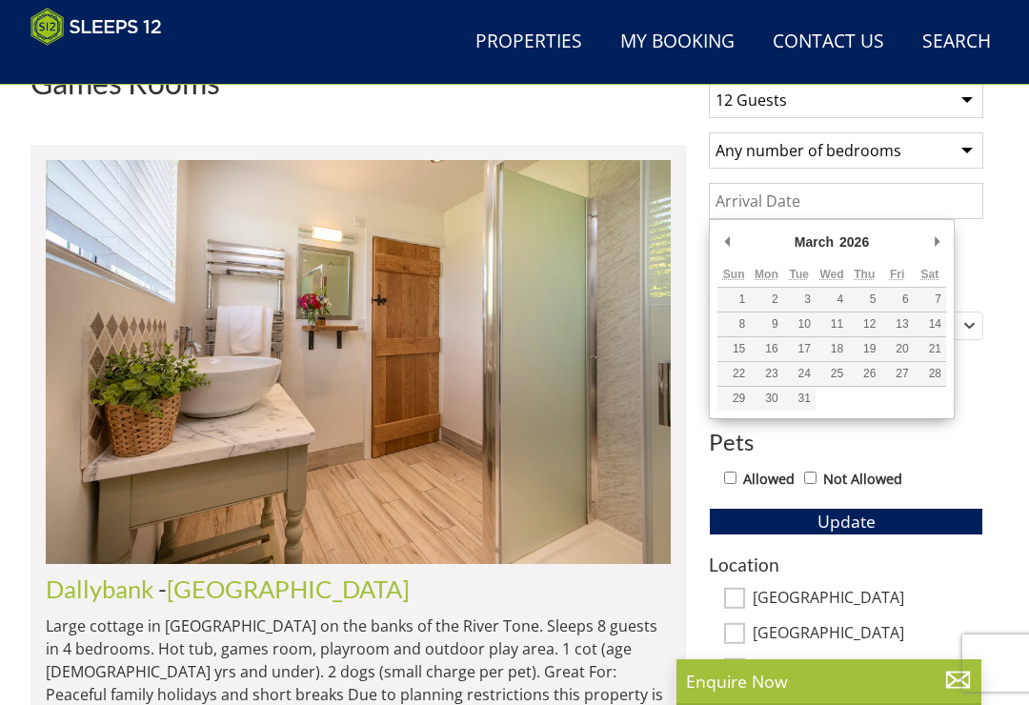
type input "[DATE]"
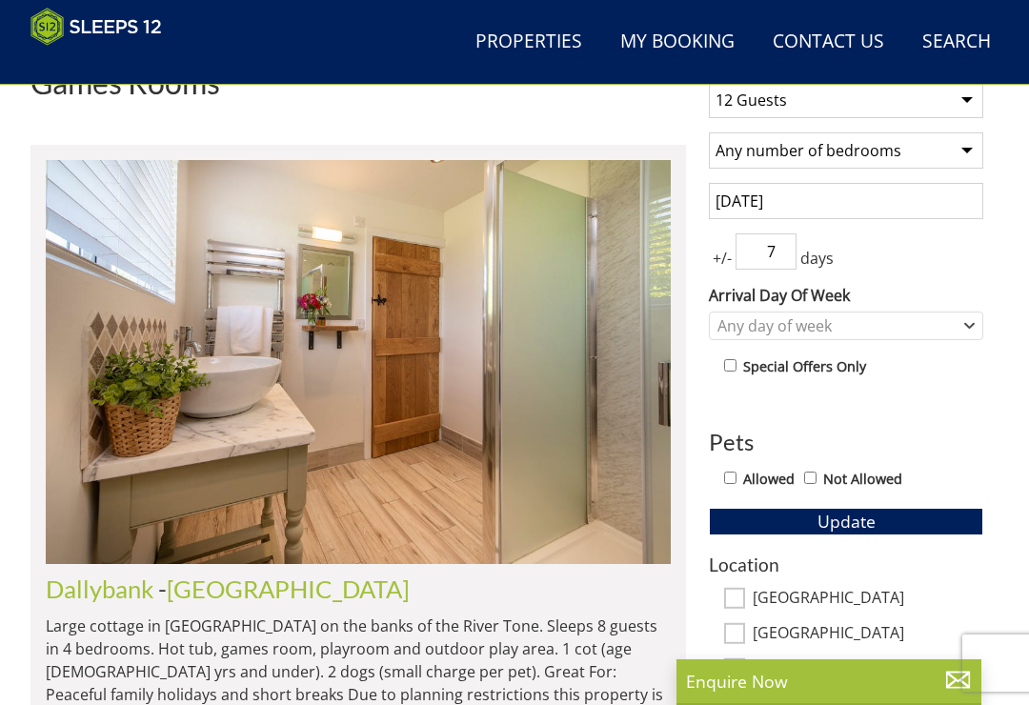
click at [793, 248] on input "7" at bounding box center [766, 251] width 61 height 36
type input "0"
click at [954, 331] on div "Any day of week" at bounding box center [836, 325] width 247 height 21
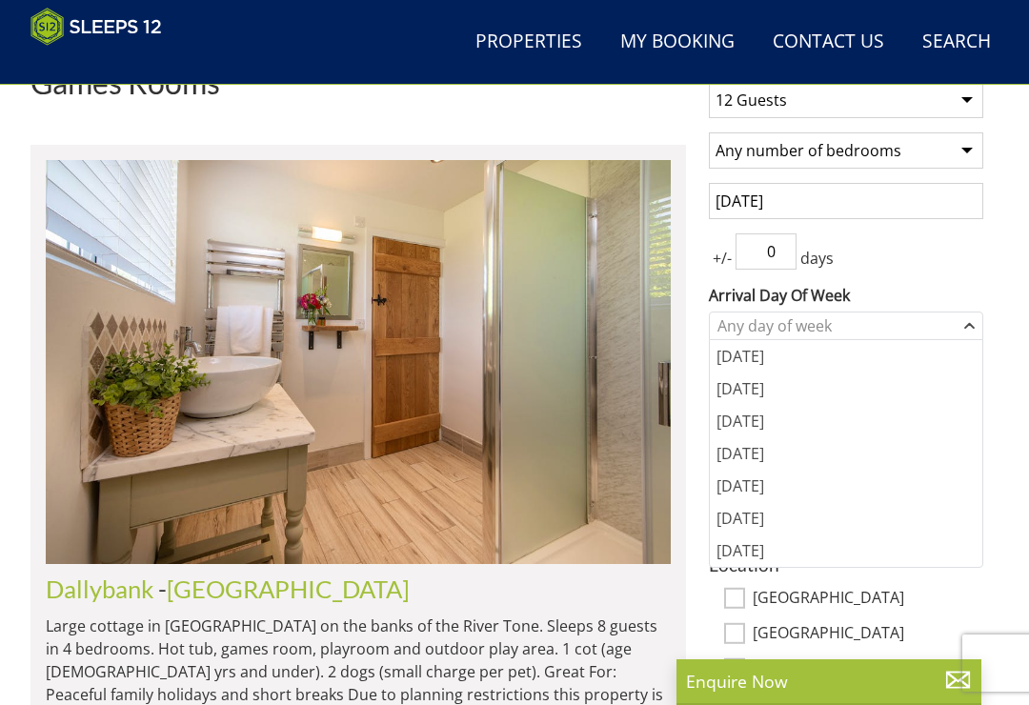
click at [750, 485] on div "[DATE]" at bounding box center [846, 486] width 272 height 32
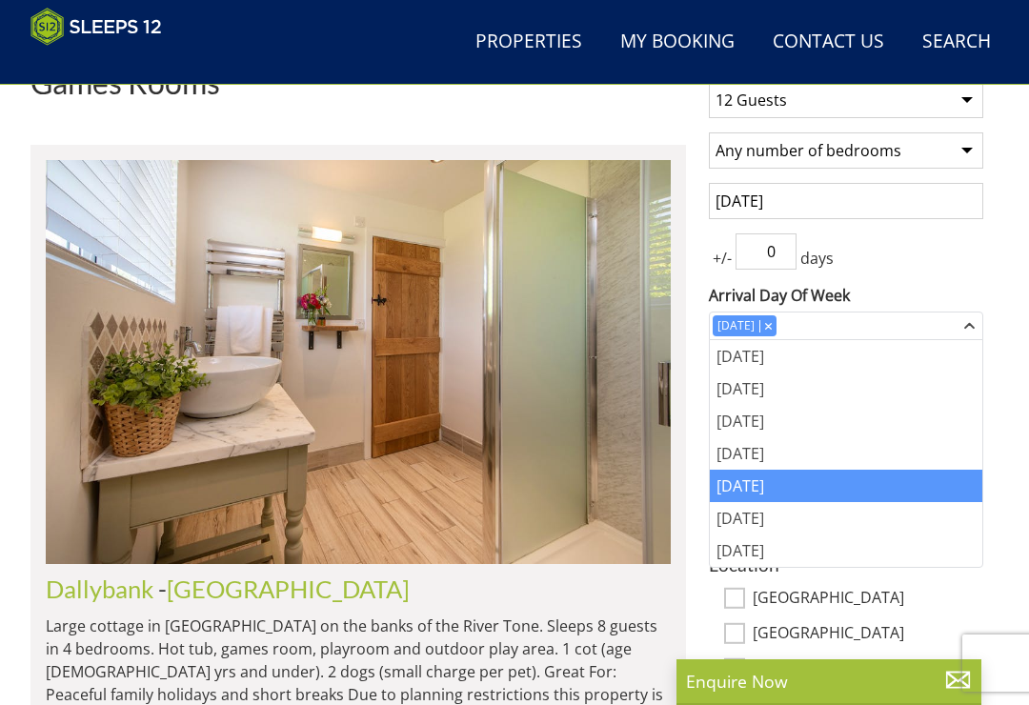
click at [973, 270] on div "1 Guest 2 Guests 3 Guests 4 Guests 5 Guests 6 Guests 7 Guests 8 Guests 9 Guests…" at bounding box center [846, 570] width 305 height 1007
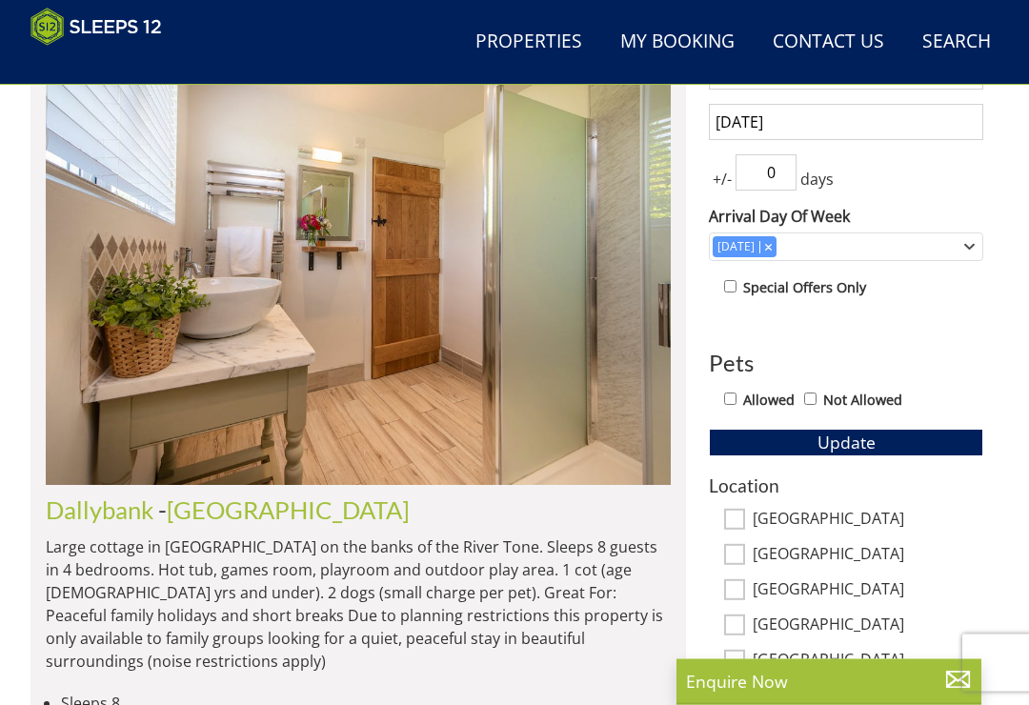
scroll to position [770, 0]
click at [863, 439] on span "Update" at bounding box center [846, 442] width 58 height 23
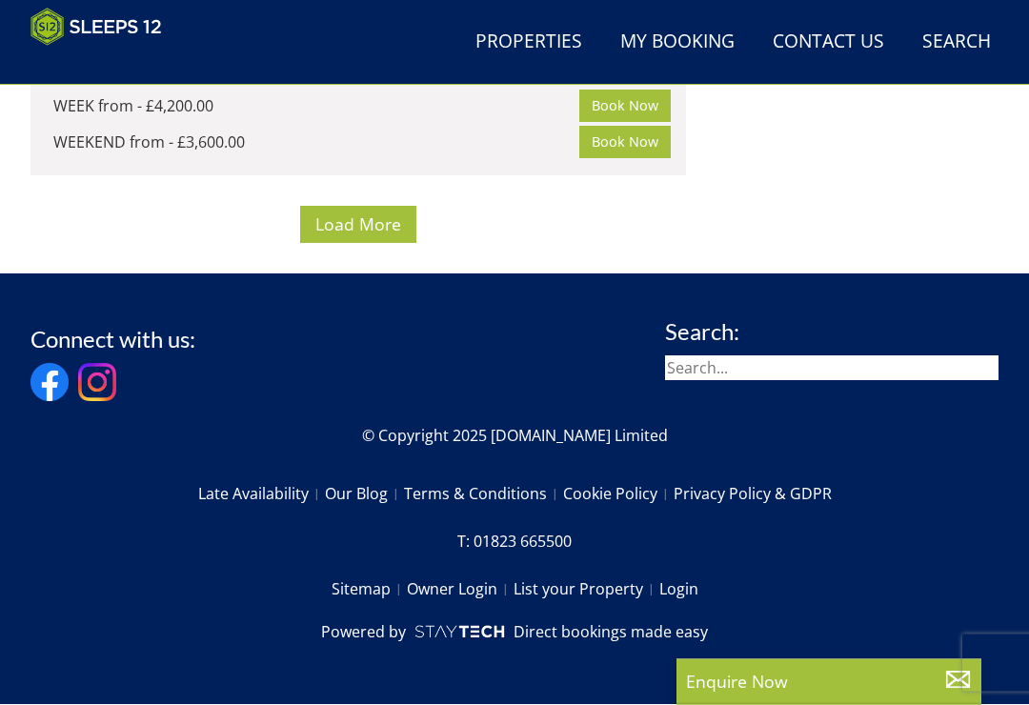
scroll to position [18785, 0]
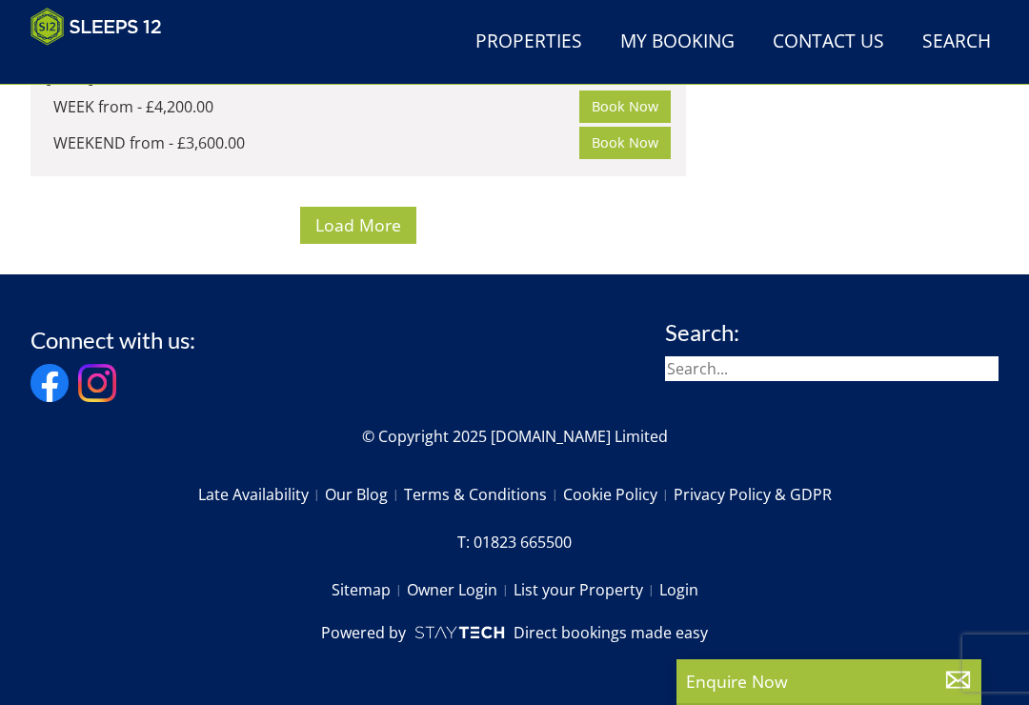
click at [380, 244] on button "Load More" at bounding box center [358, 225] width 116 height 37
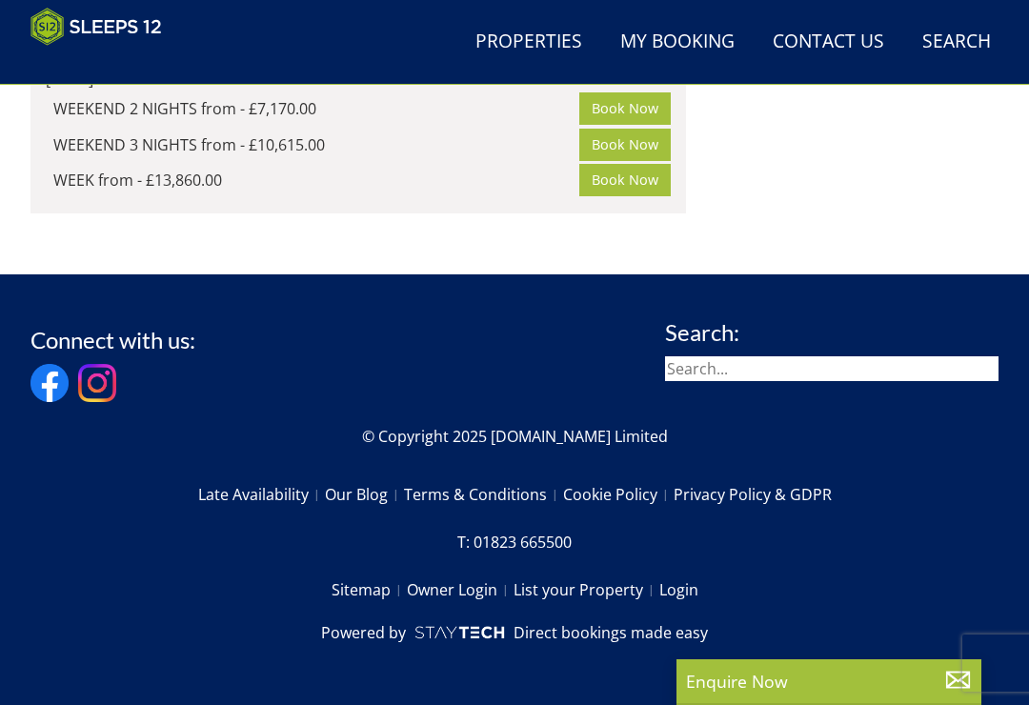
scroll to position [32441, 0]
